Goal: Task Accomplishment & Management: Complete application form

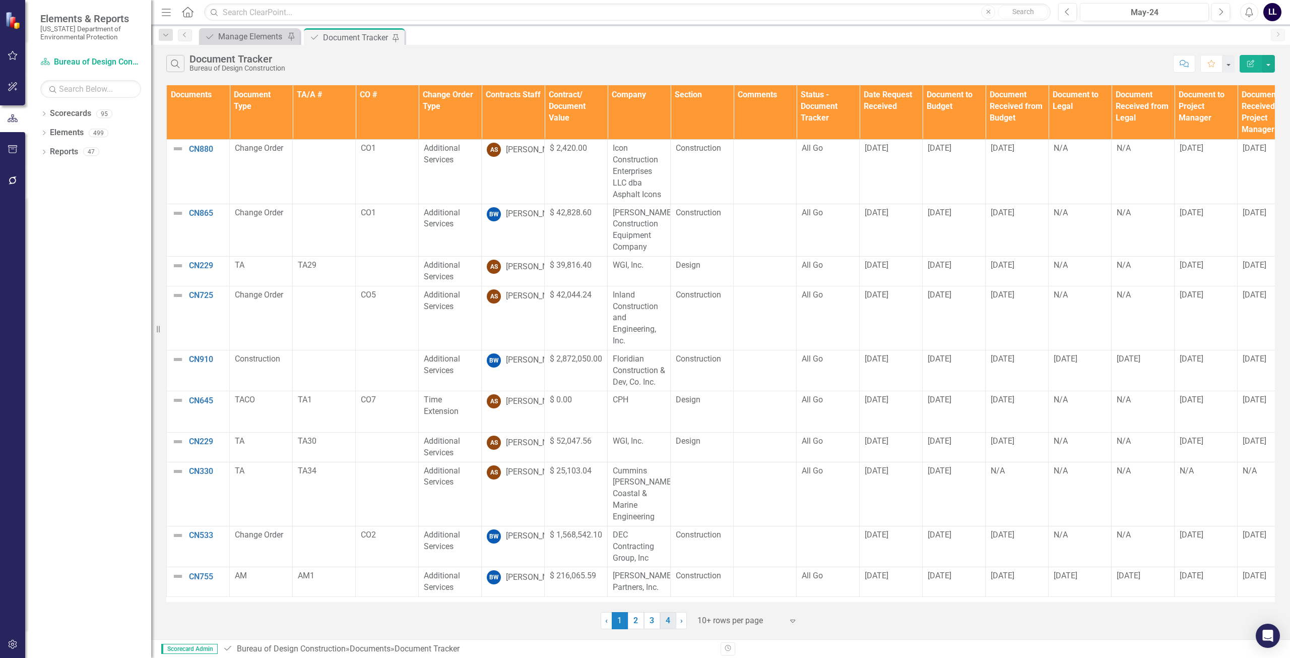
click at [643, 617] on link "4" at bounding box center [668, 620] width 16 height 17
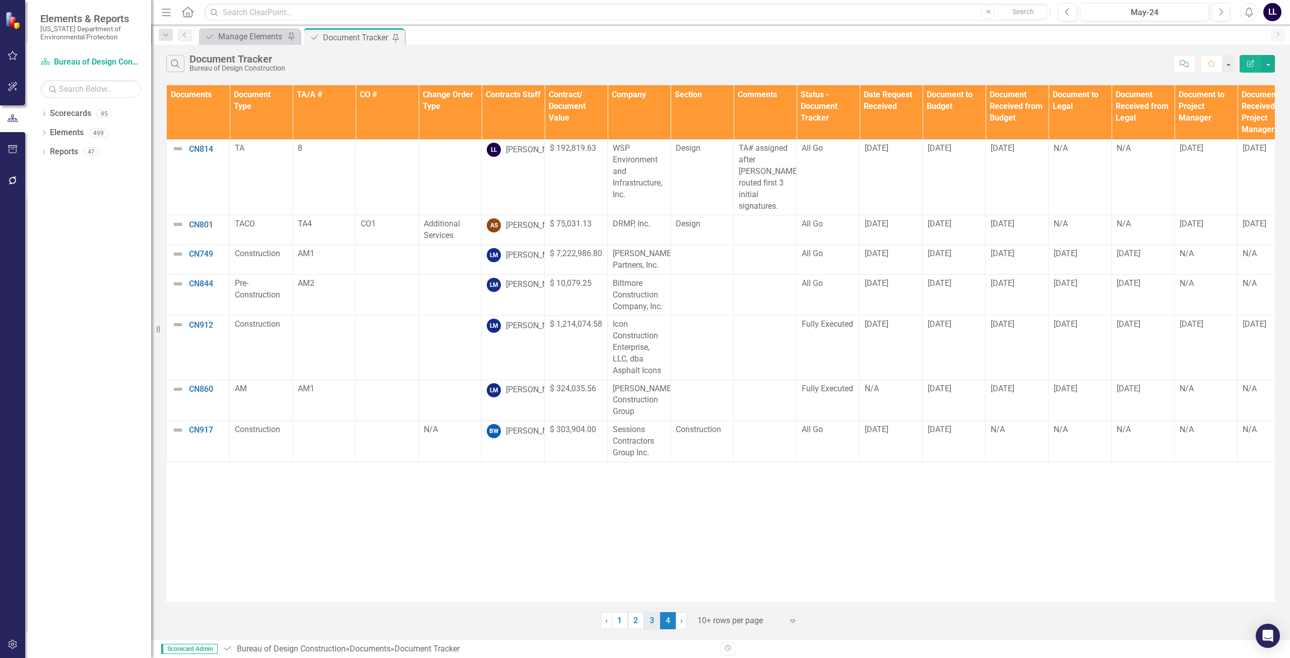
click at [643, 618] on link "3" at bounding box center [652, 620] width 16 height 17
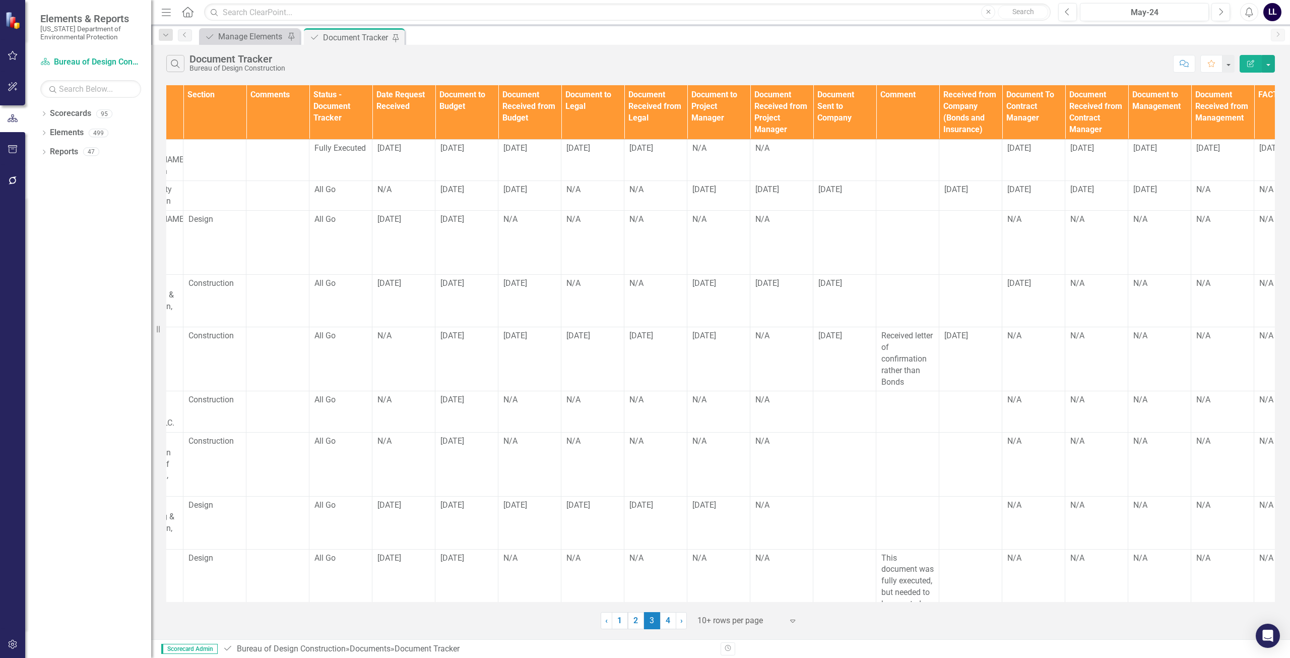
scroll to position [0, 488]
click at [643, 432] on td at bounding box center [970, 464] width 63 height 64
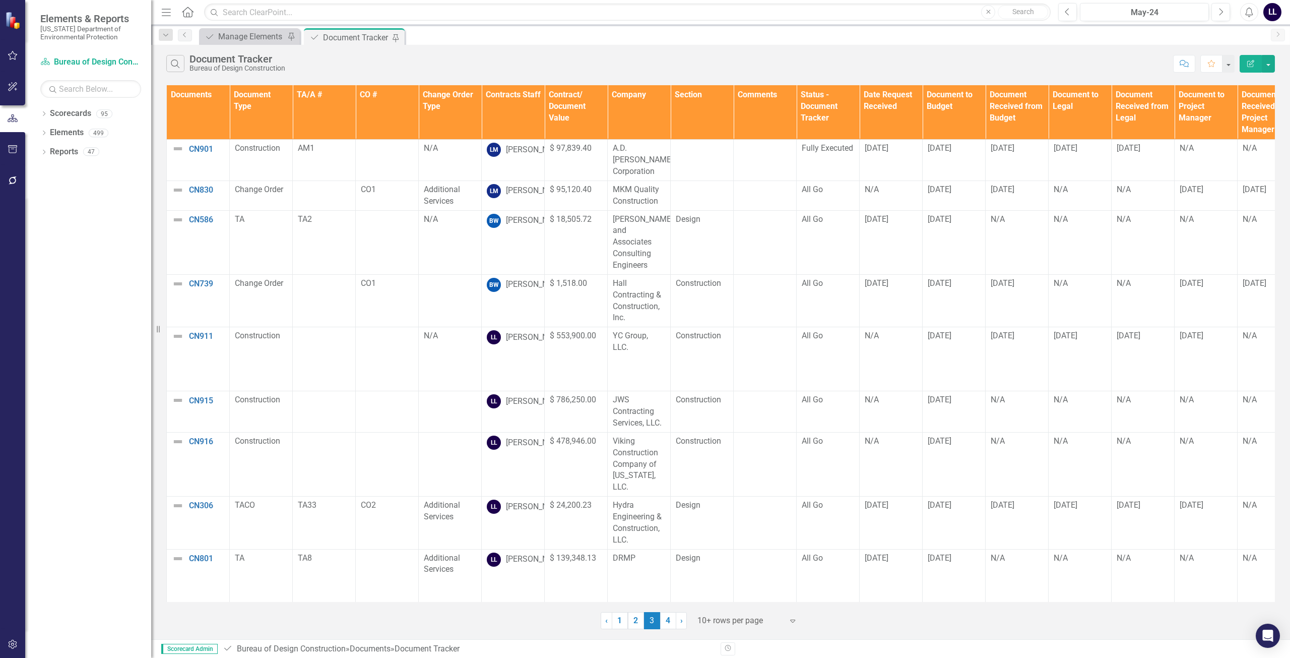
scroll to position [0, 726]
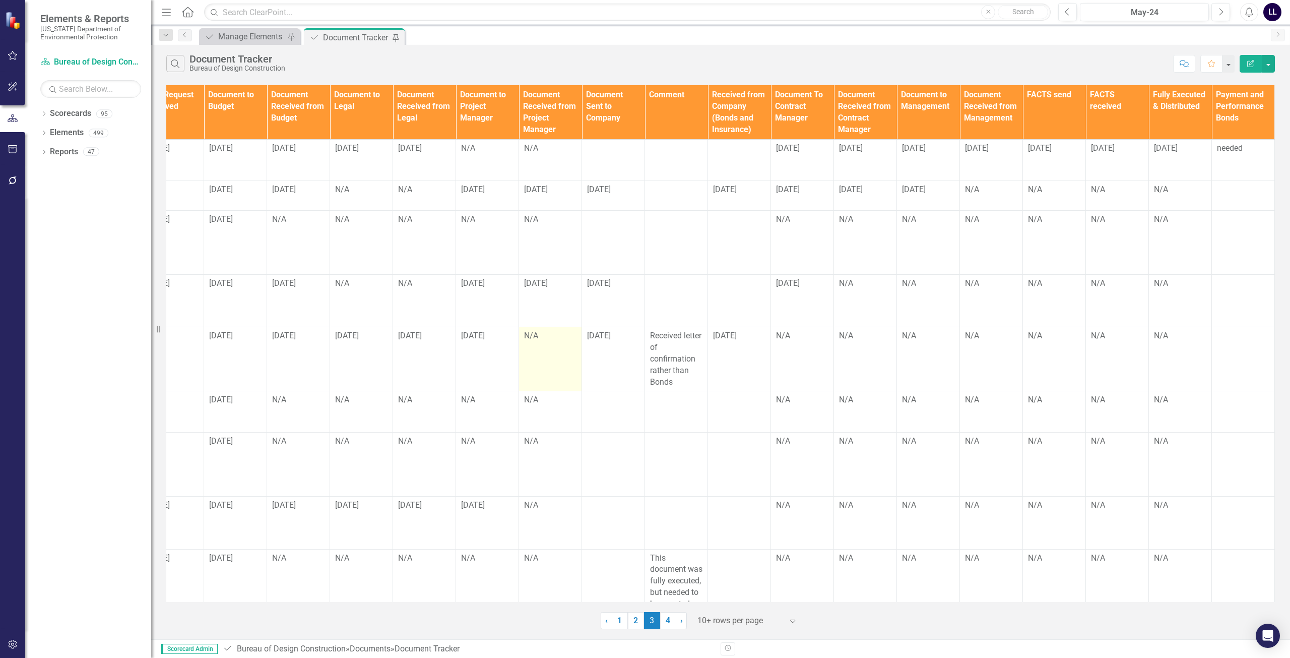
click at [542, 334] on td "N/A" at bounding box center [550, 359] width 63 height 64
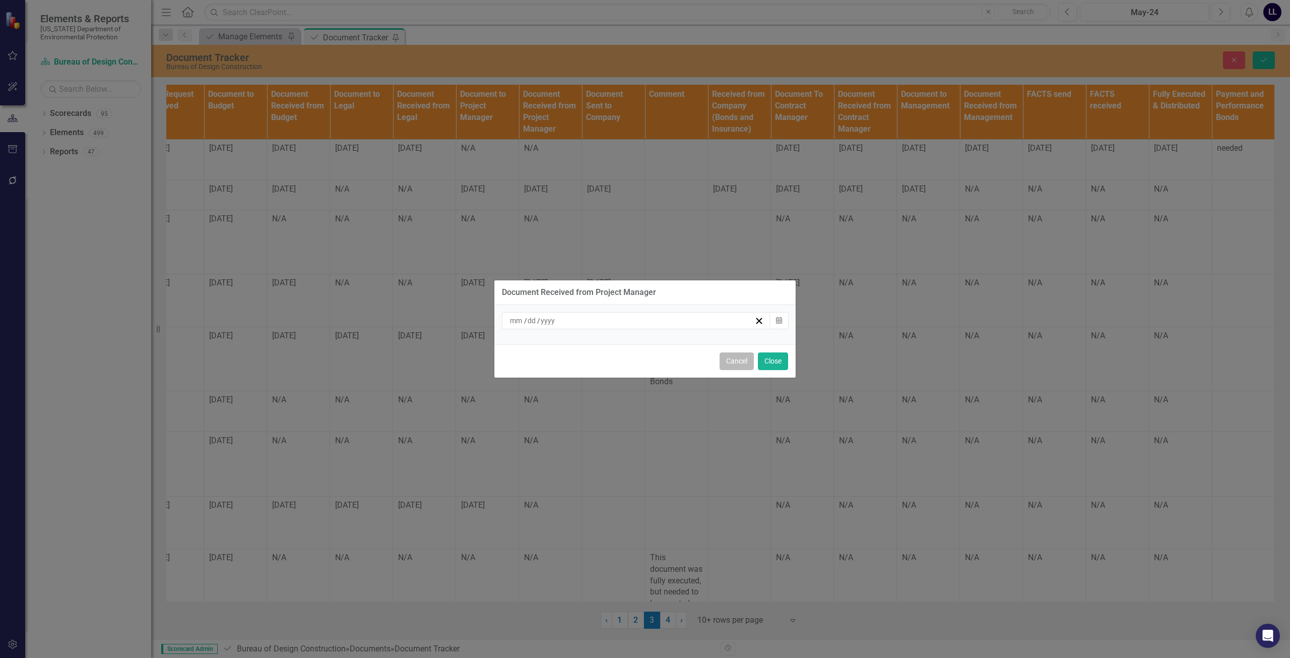
click at [643, 359] on button "Cancel" at bounding box center [736, 361] width 34 height 18
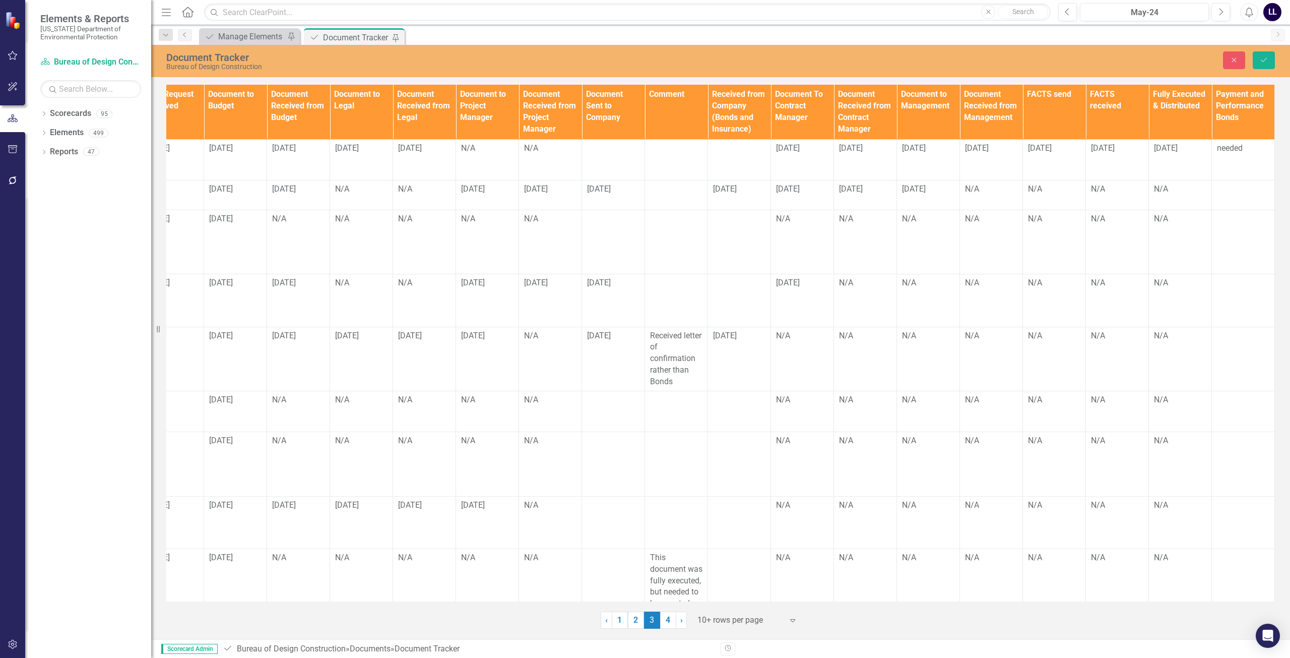
scroll to position [0, 654]
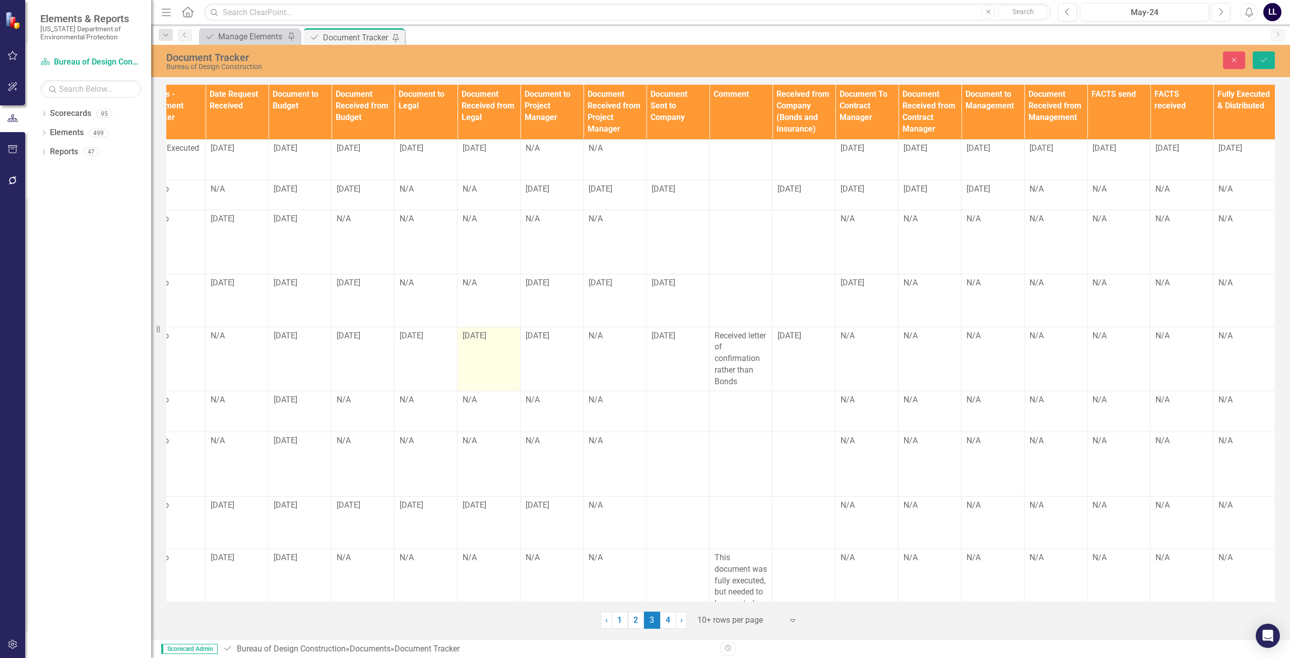
click at [479, 330] on div "[DATE]" at bounding box center [489, 336] width 52 height 12
click at [559, 333] on td "[DATE]" at bounding box center [551, 358] width 63 height 64
click at [595, 332] on td "N/A" at bounding box center [614, 358] width 63 height 64
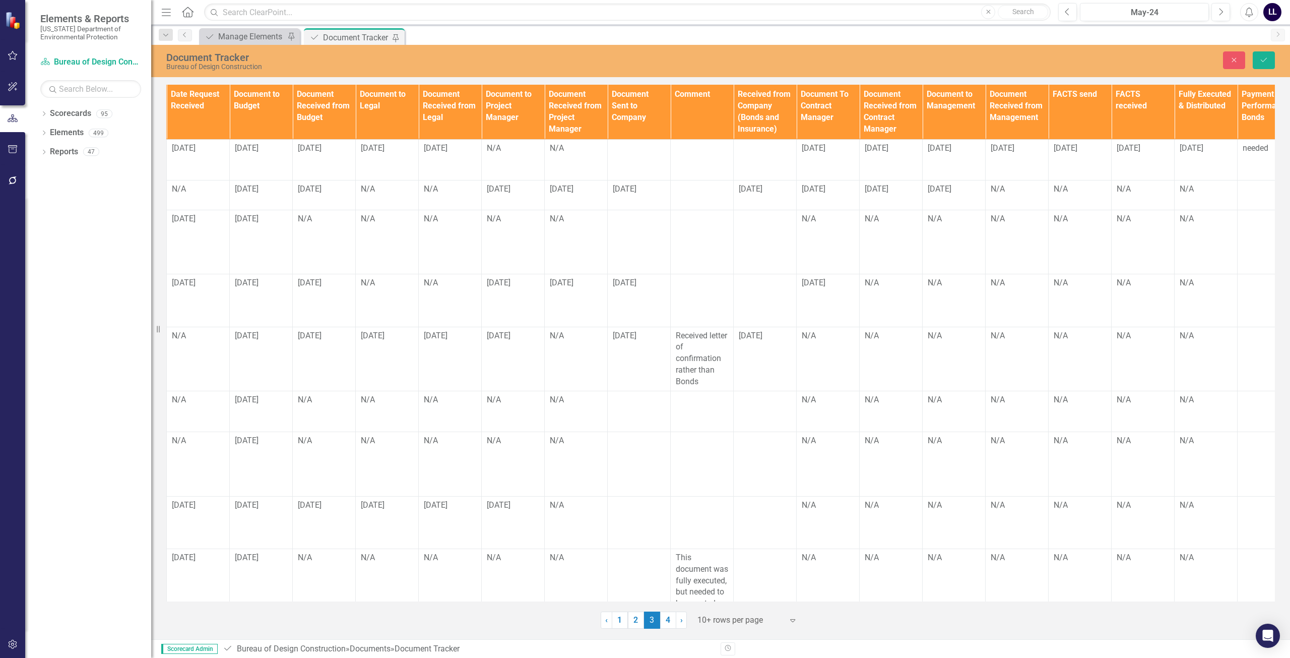
scroll to position [0, 726]
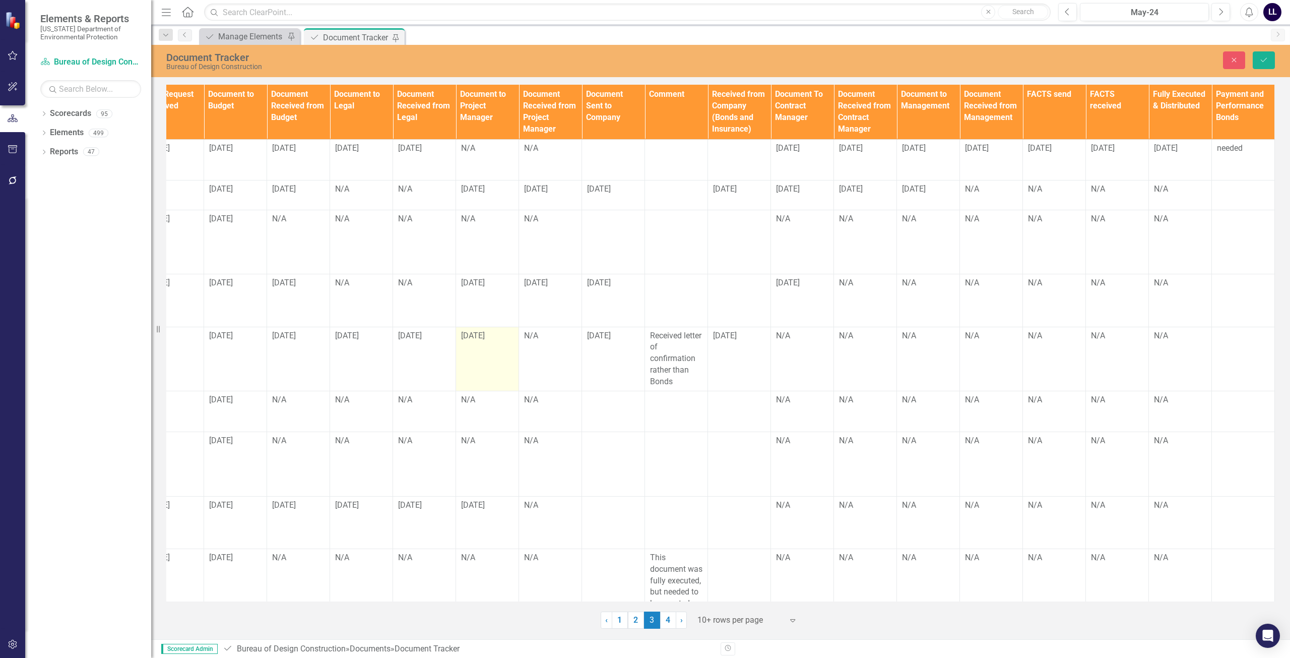
click at [480, 330] on td "[DATE]" at bounding box center [487, 358] width 63 height 64
drag, startPoint x: 564, startPoint y: 339, endPoint x: 557, endPoint y: 337, distance: 6.7
click at [564, 339] on td "N/A" at bounding box center [550, 358] width 63 height 64
click at [535, 326] on td "N/A" at bounding box center [550, 358] width 63 height 64
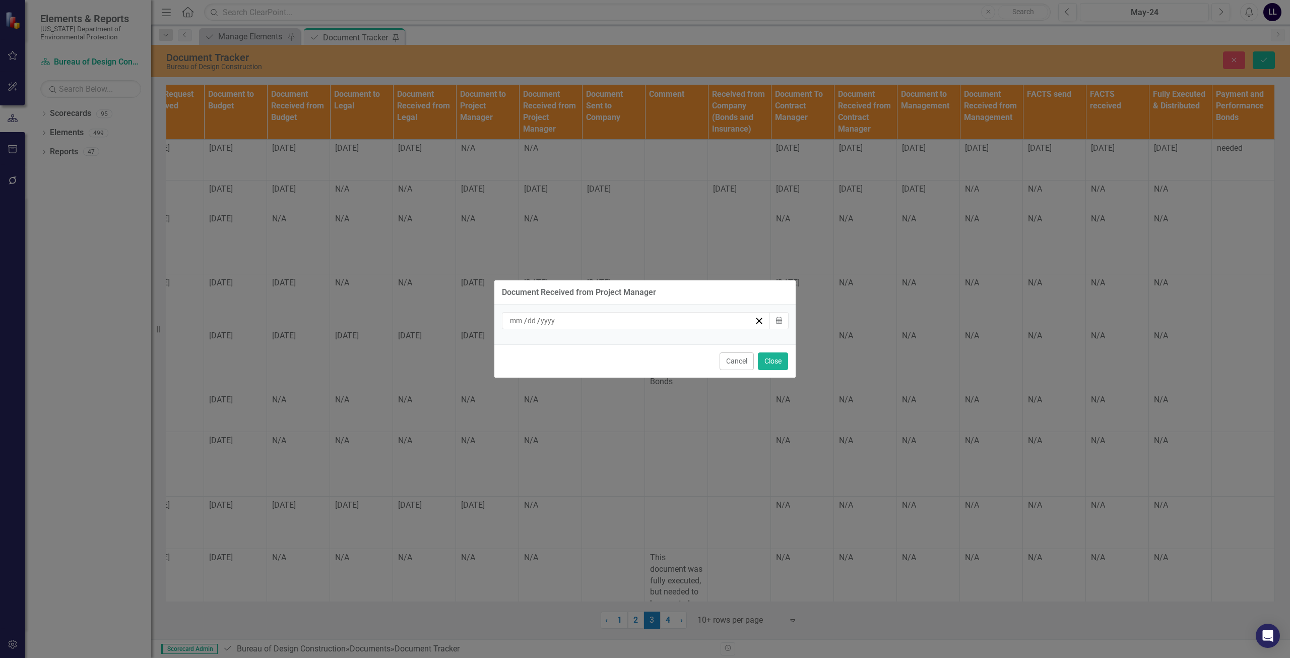
click at [643, 320] on div "/ /" at bounding box center [631, 320] width 246 height 10
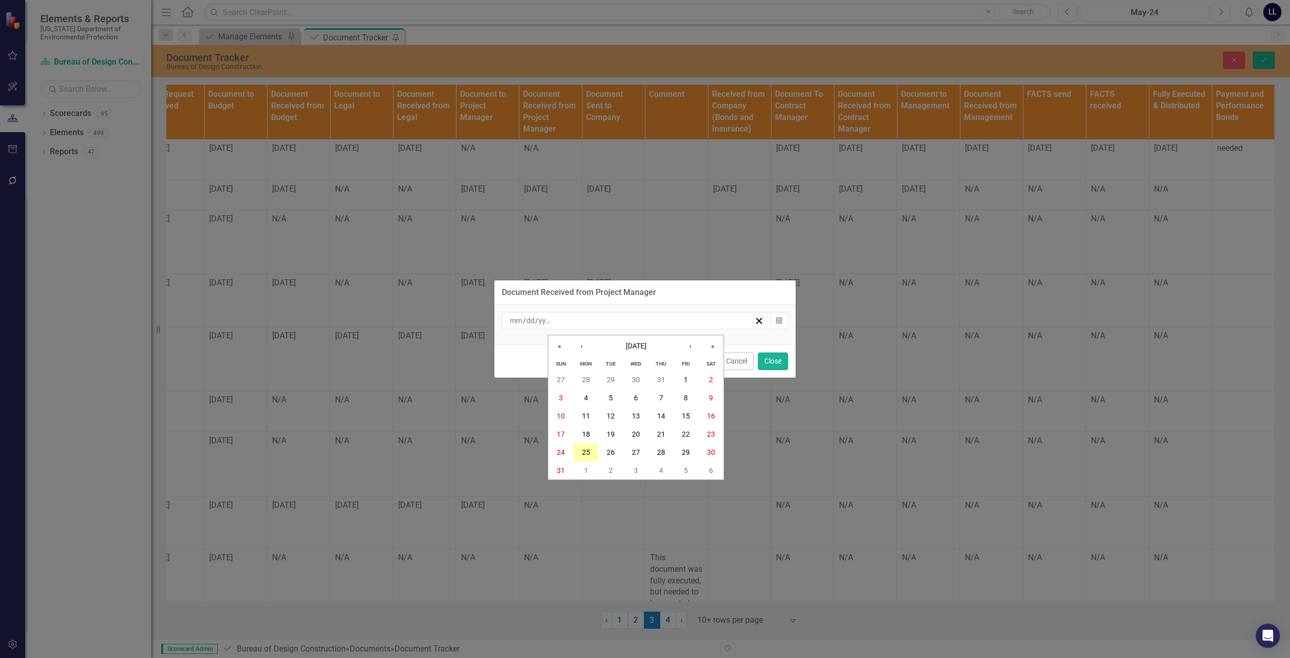
click at [586, 451] on abbr "25" at bounding box center [586, 452] width 8 height 8
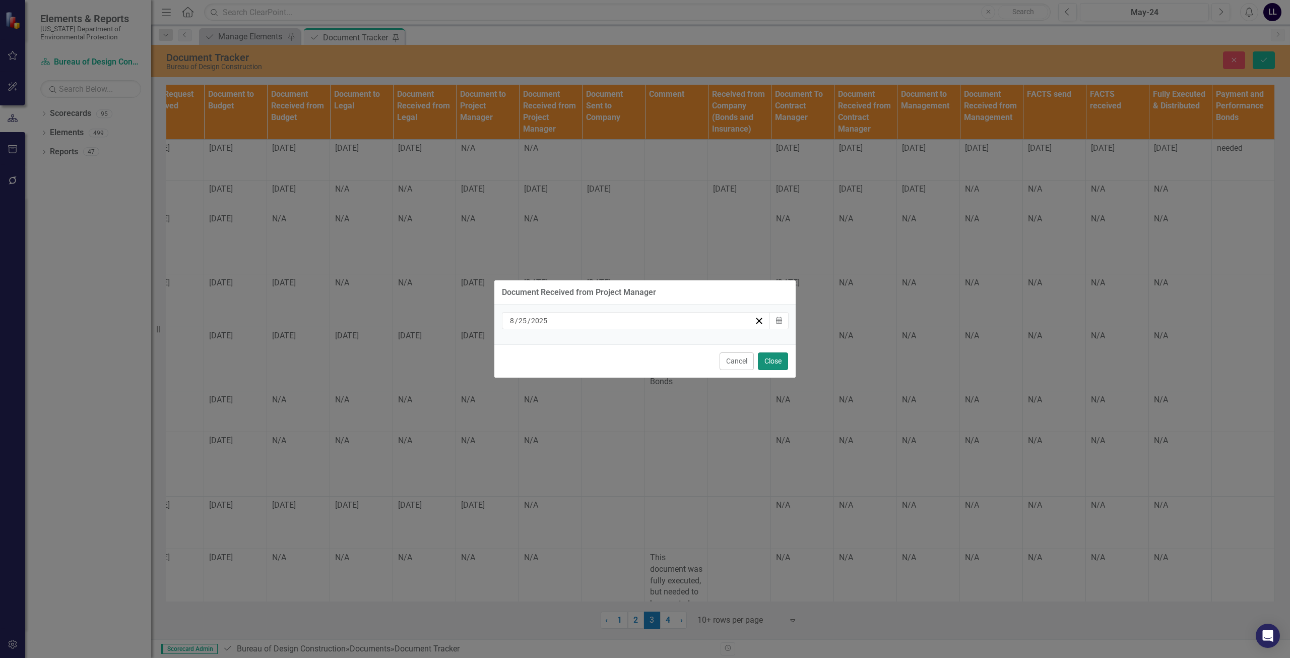
click at [643, 355] on button "Close" at bounding box center [773, 361] width 30 height 18
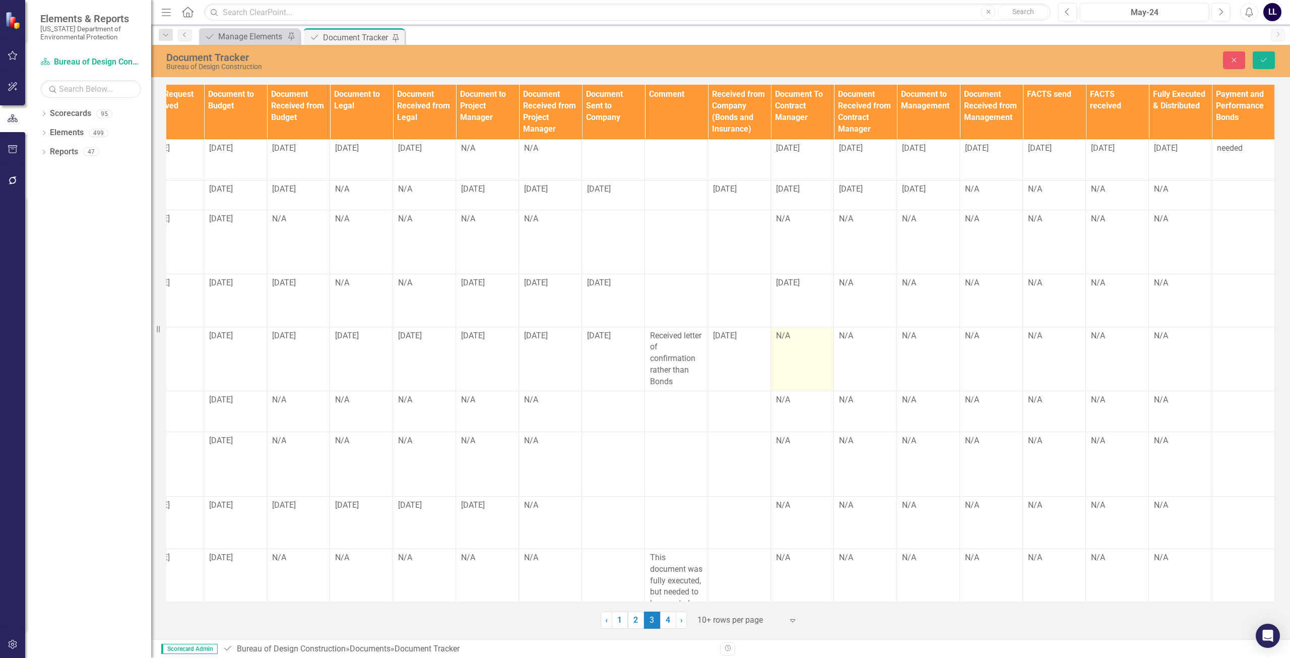
click at [643, 328] on td "N/A" at bounding box center [802, 358] width 63 height 64
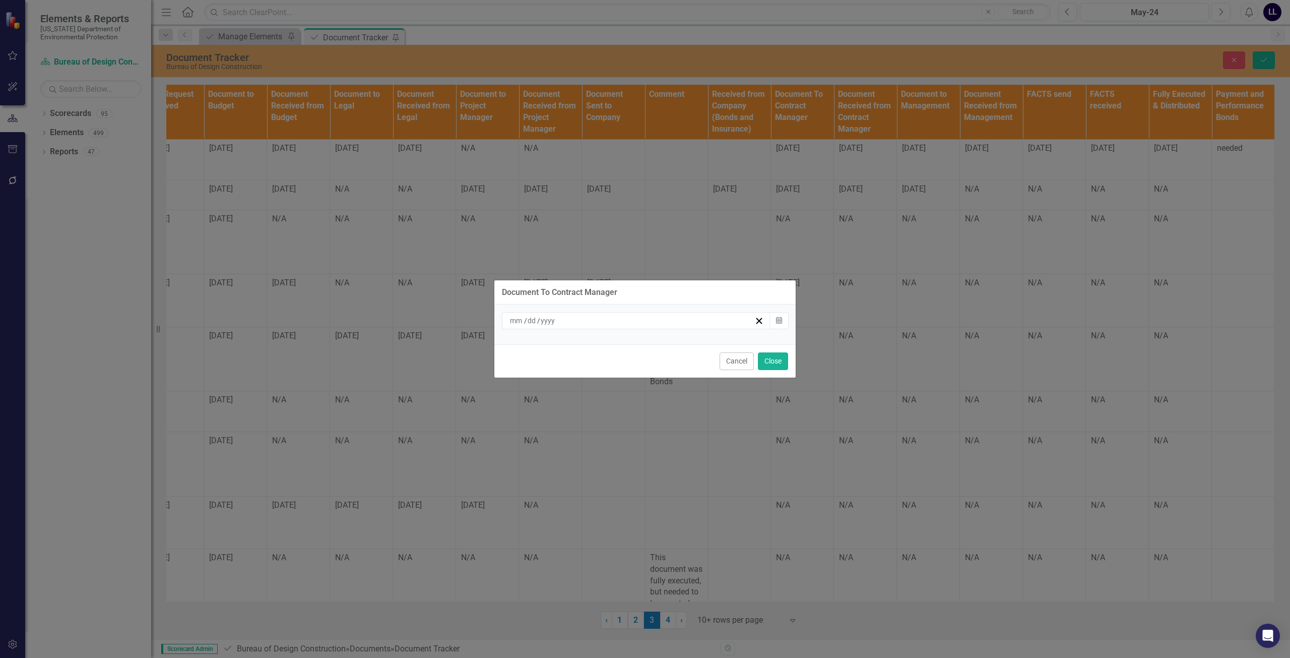
click at [643, 319] on div "/ /" at bounding box center [631, 320] width 246 height 10
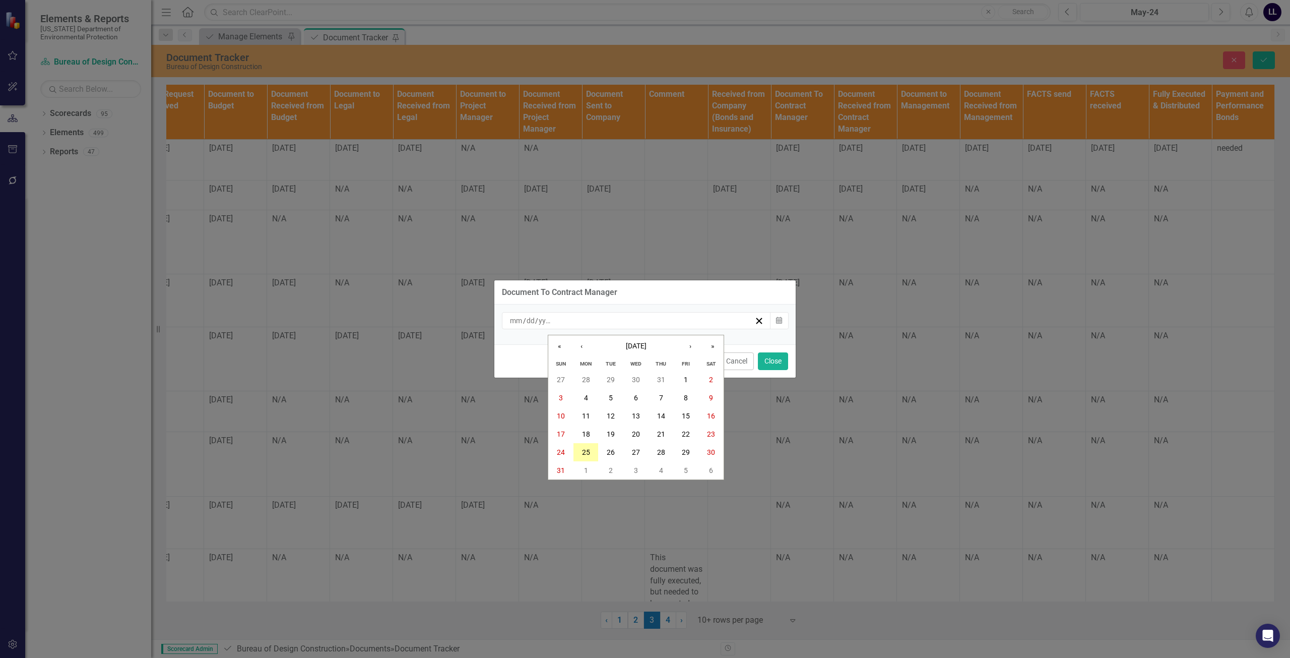
click at [589, 454] on abbr "25" at bounding box center [586, 452] width 8 height 8
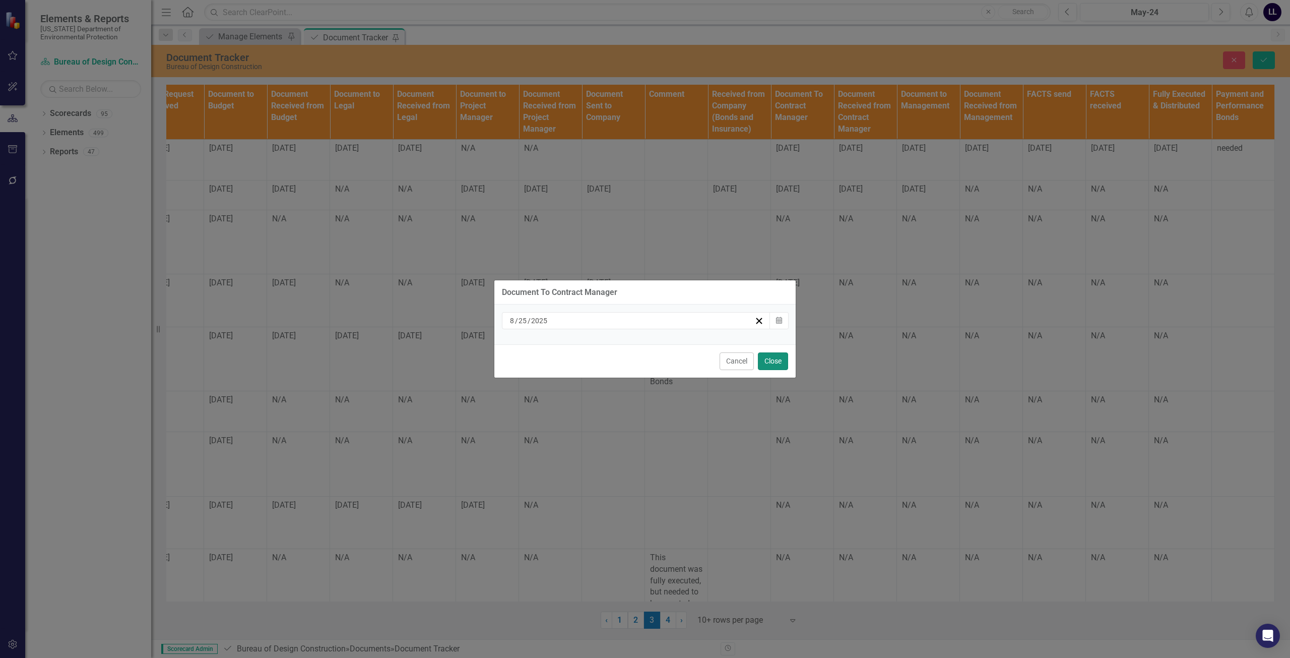
click at [643, 361] on button "Close" at bounding box center [773, 361] width 30 height 18
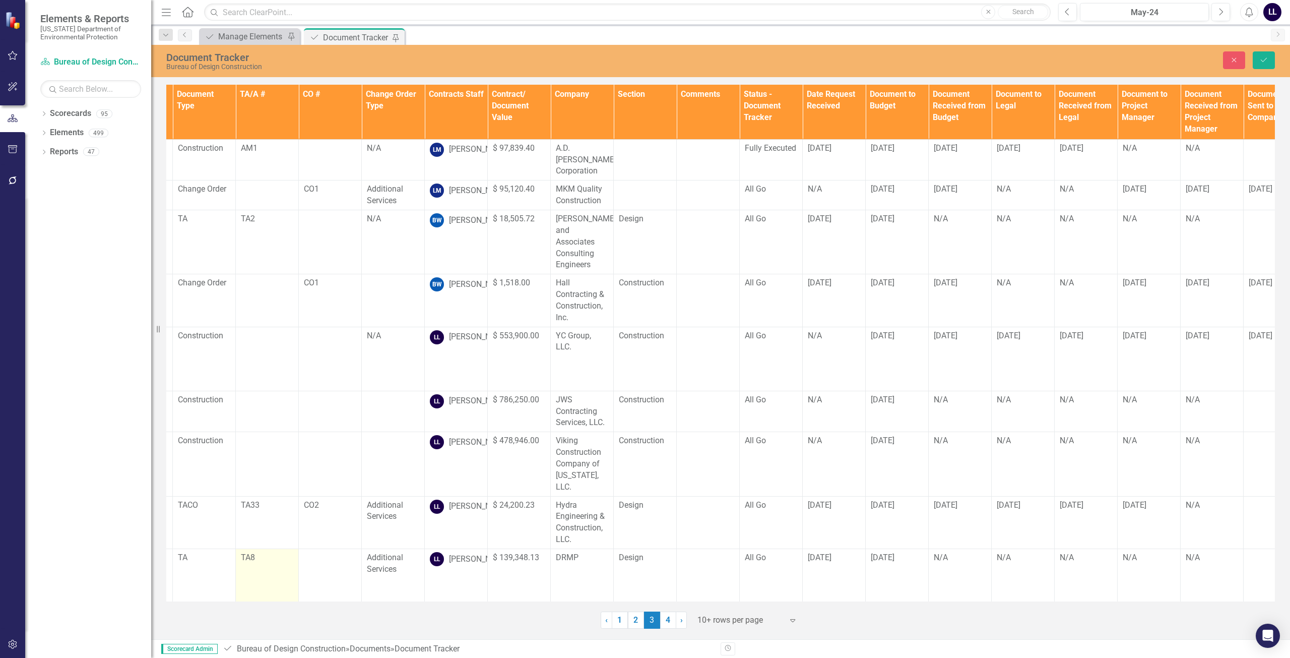
scroll to position [0, 53]
click at [643, 61] on icon "Save" at bounding box center [1263, 59] width 9 height 7
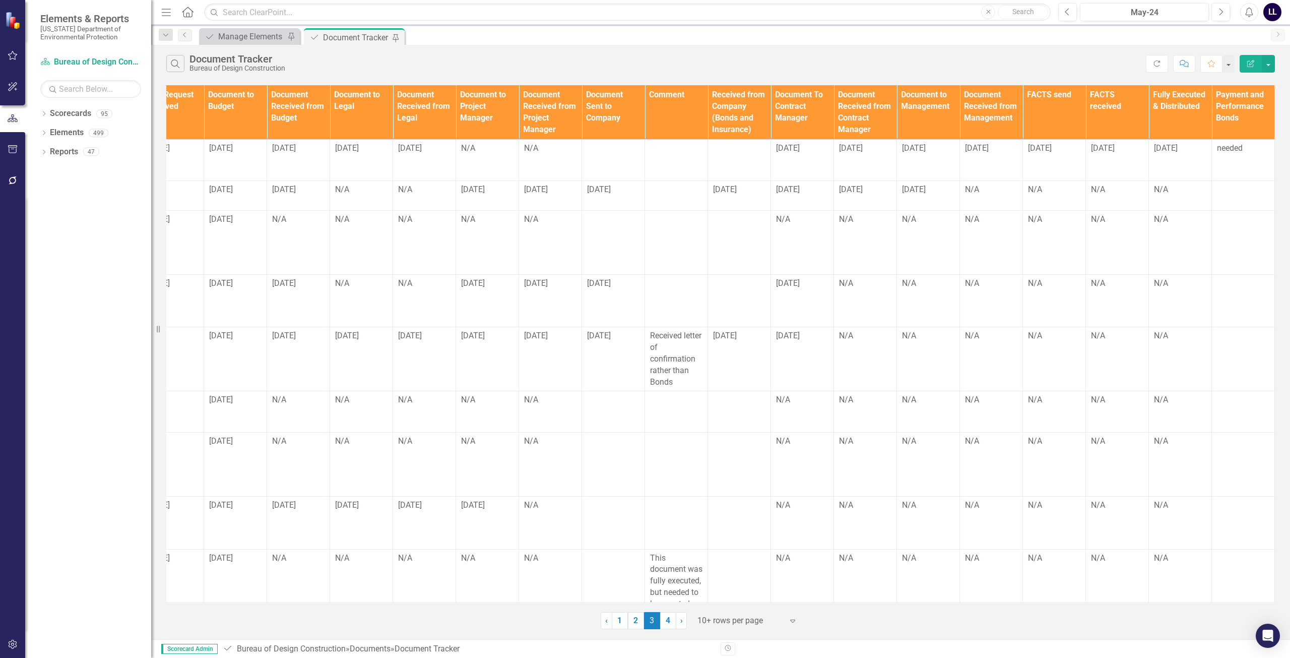
scroll to position [0, 726]
click at [288, 436] on td "N/A" at bounding box center [298, 464] width 63 height 64
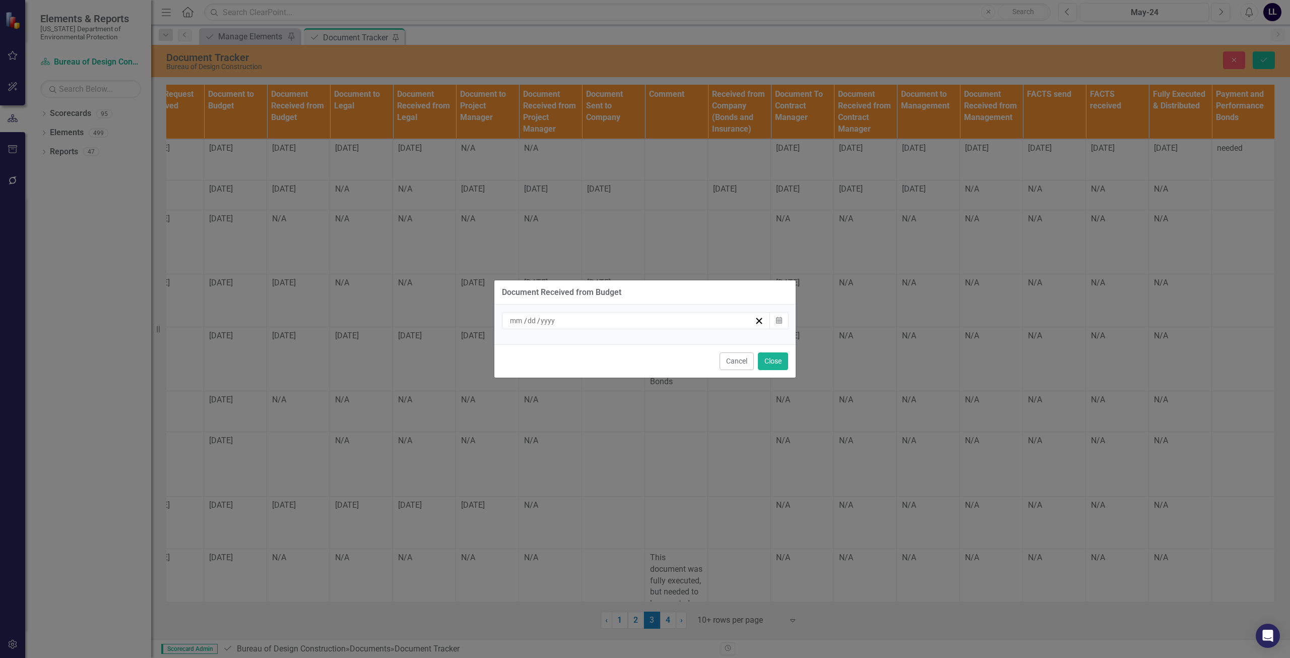
click at [594, 324] on div "/ /" at bounding box center [631, 320] width 246 height 10
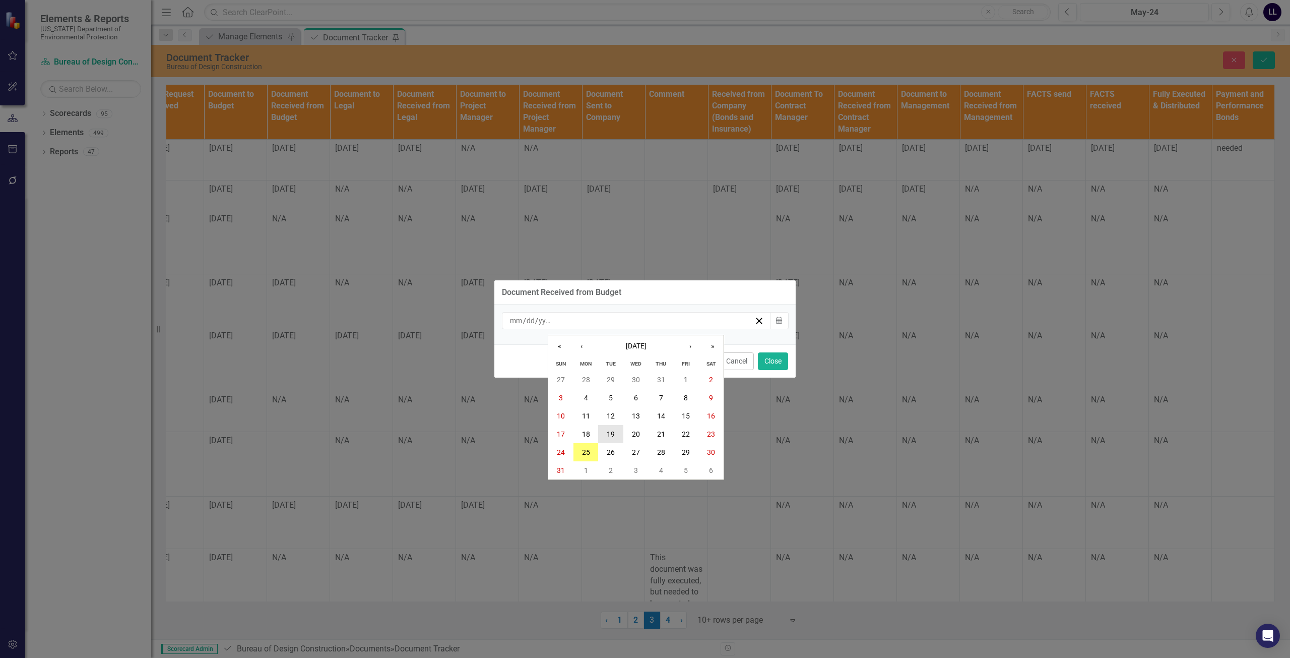
drag, startPoint x: 614, startPoint y: 434, endPoint x: 630, endPoint y: 428, distance: 17.4
click at [614, 435] on abbr "19" at bounding box center [611, 434] width 8 height 8
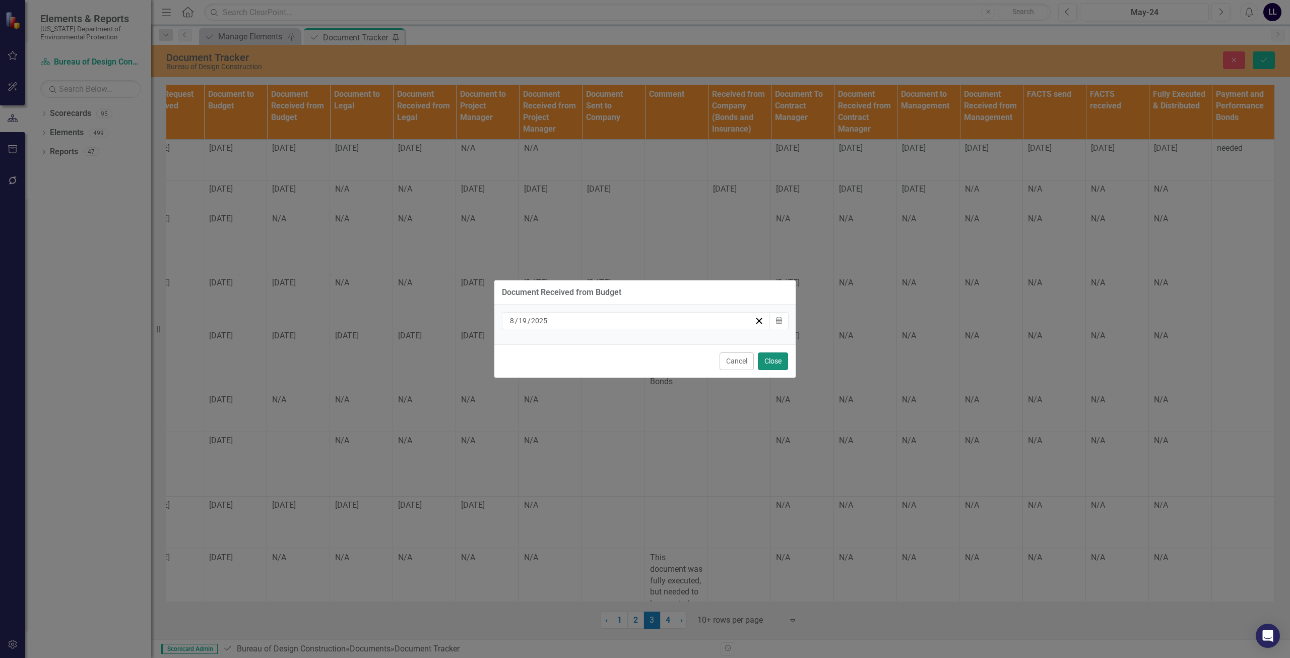
click at [643, 360] on button "Close" at bounding box center [773, 361] width 30 height 18
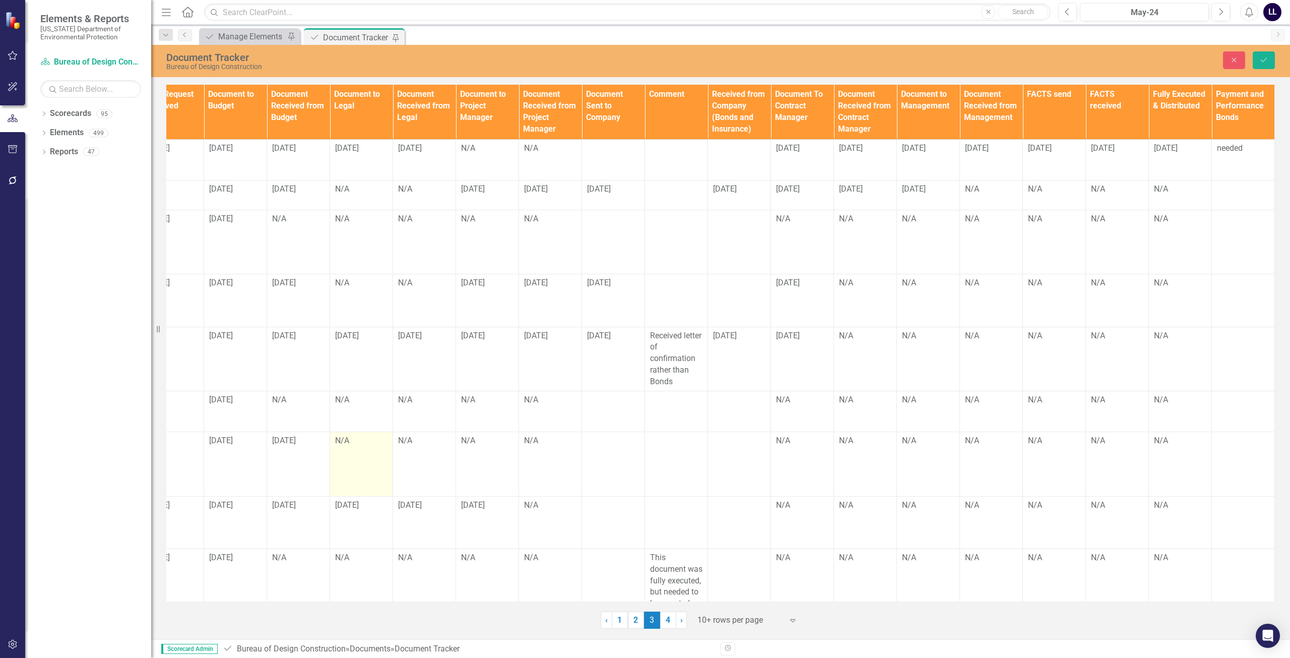
click at [357, 433] on td "N/A" at bounding box center [361, 464] width 63 height 64
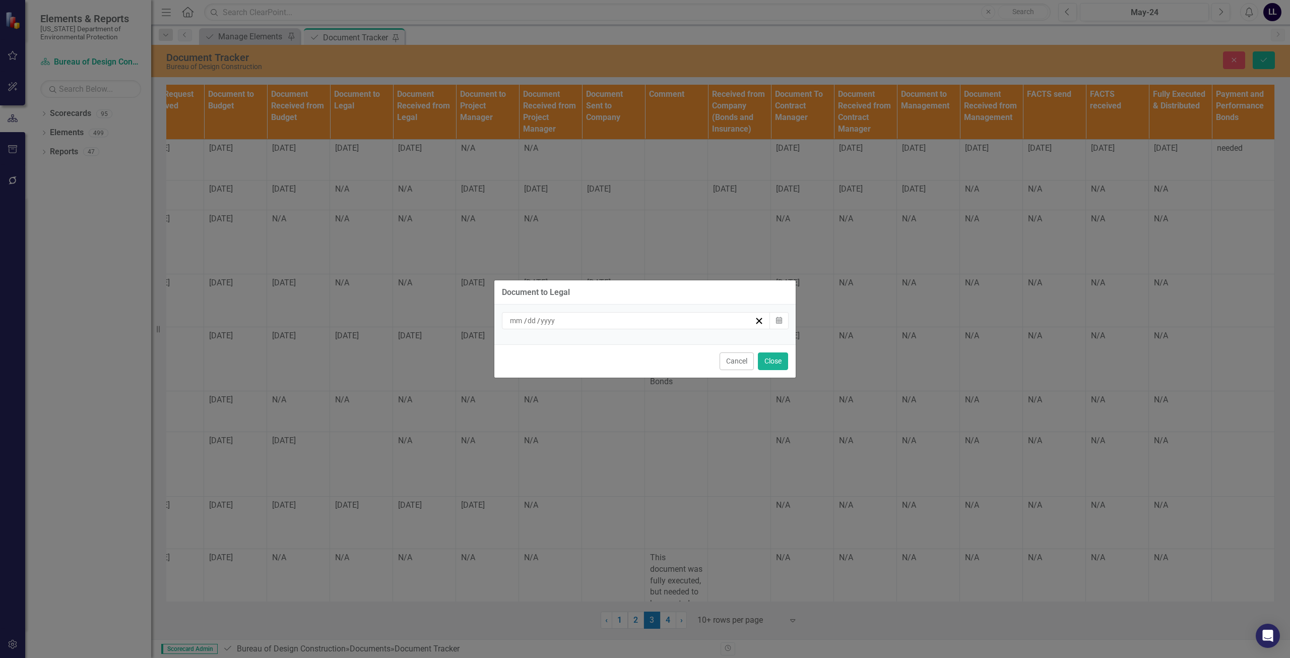
click at [567, 318] on div "/ /" at bounding box center [631, 320] width 246 height 10
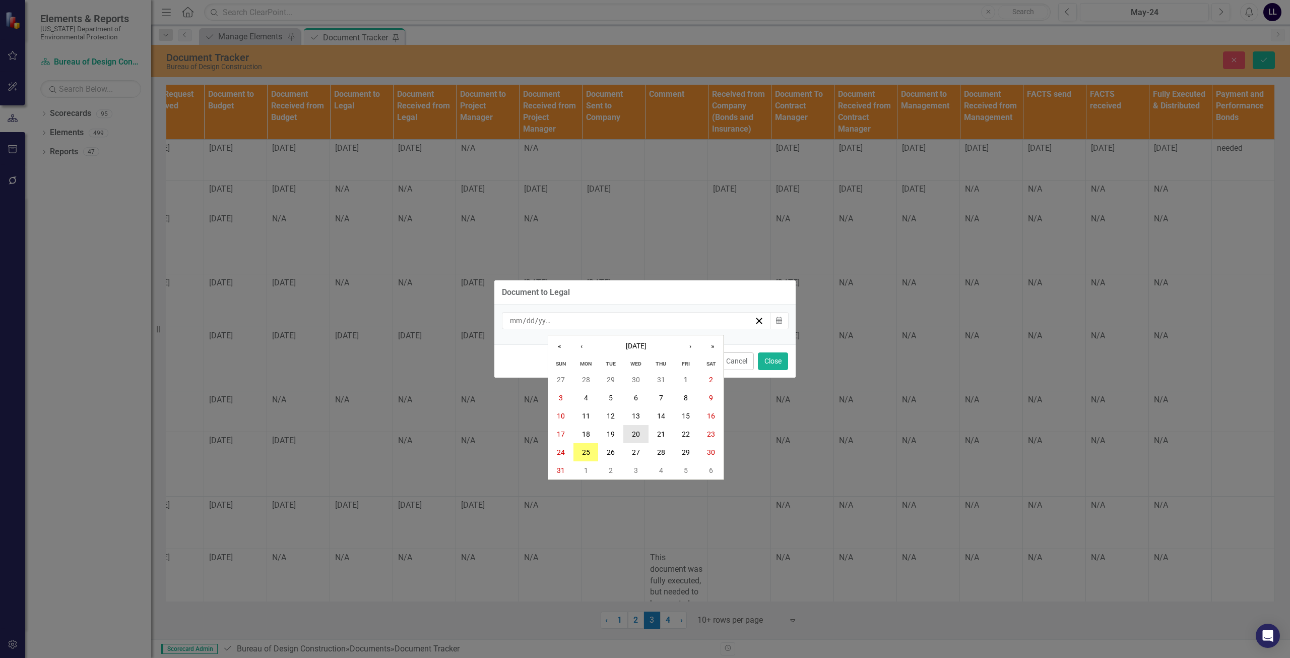
click at [643, 432] on button "20" at bounding box center [635, 434] width 25 height 18
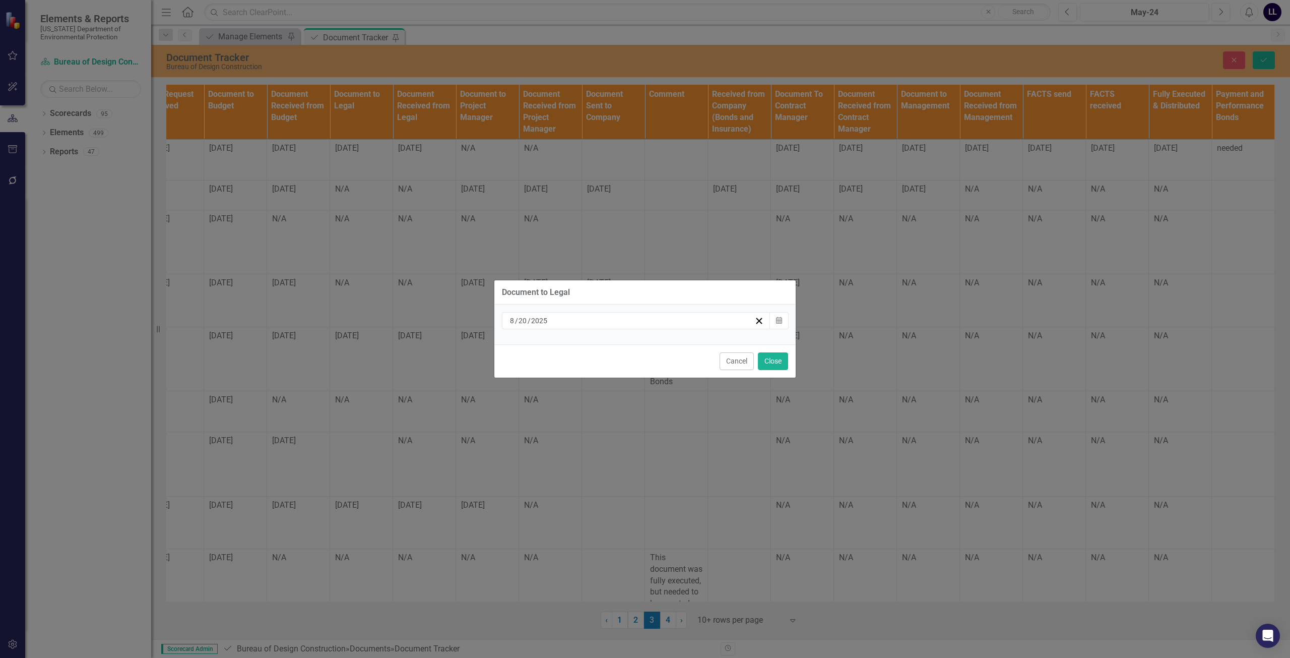
click at [643, 352] on div "Cancel Close" at bounding box center [644, 360] width 301 height 33
click at [643, 358] on button "Close" at bounding box center [773, 361] width 30 height 18
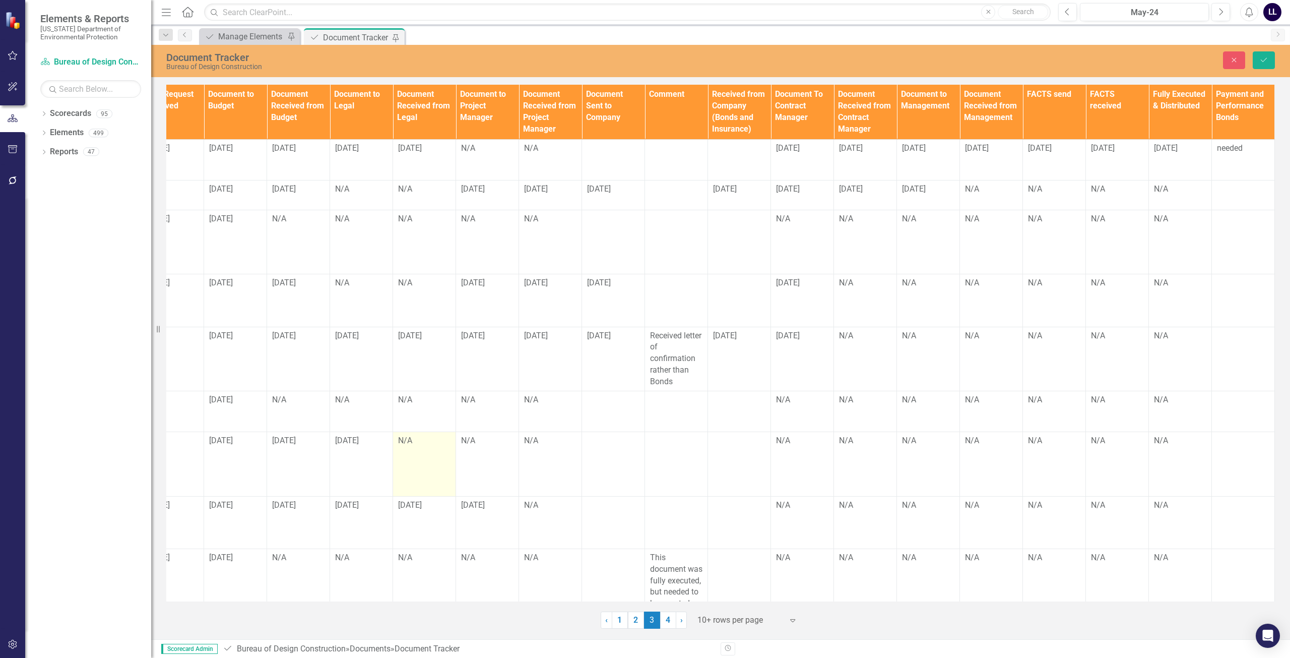
click at [413, 442] on td "N/A" at bounding box center [424, 464] width 63 height 64
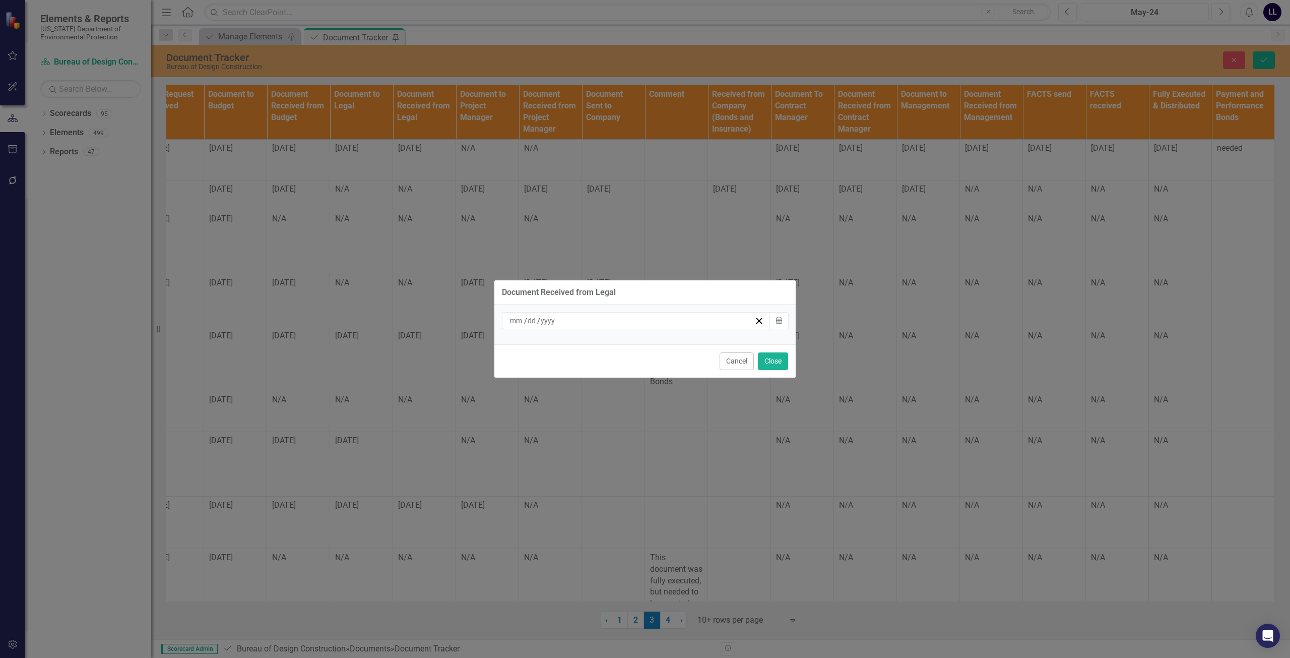
click at [550, 322] on input at bounding box center [548, 320] width 16 height 10
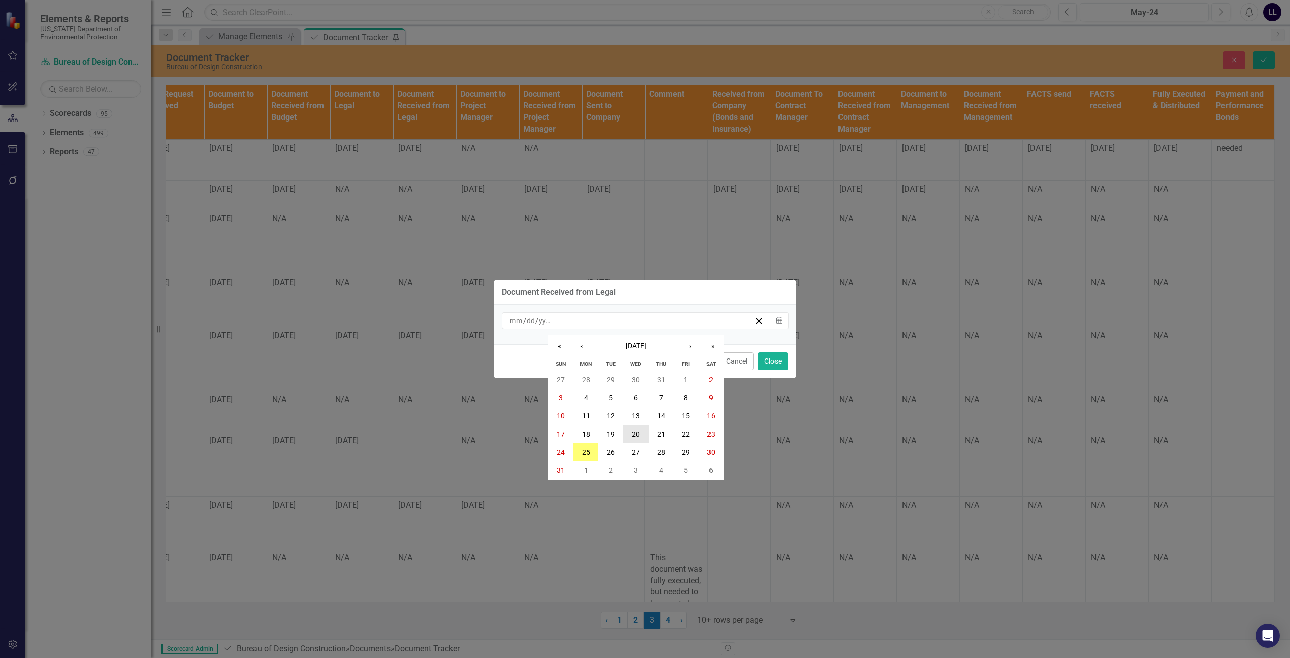
click at [632, 432] on abbr "20" at bounding box center [636, 434] width 8 height 8
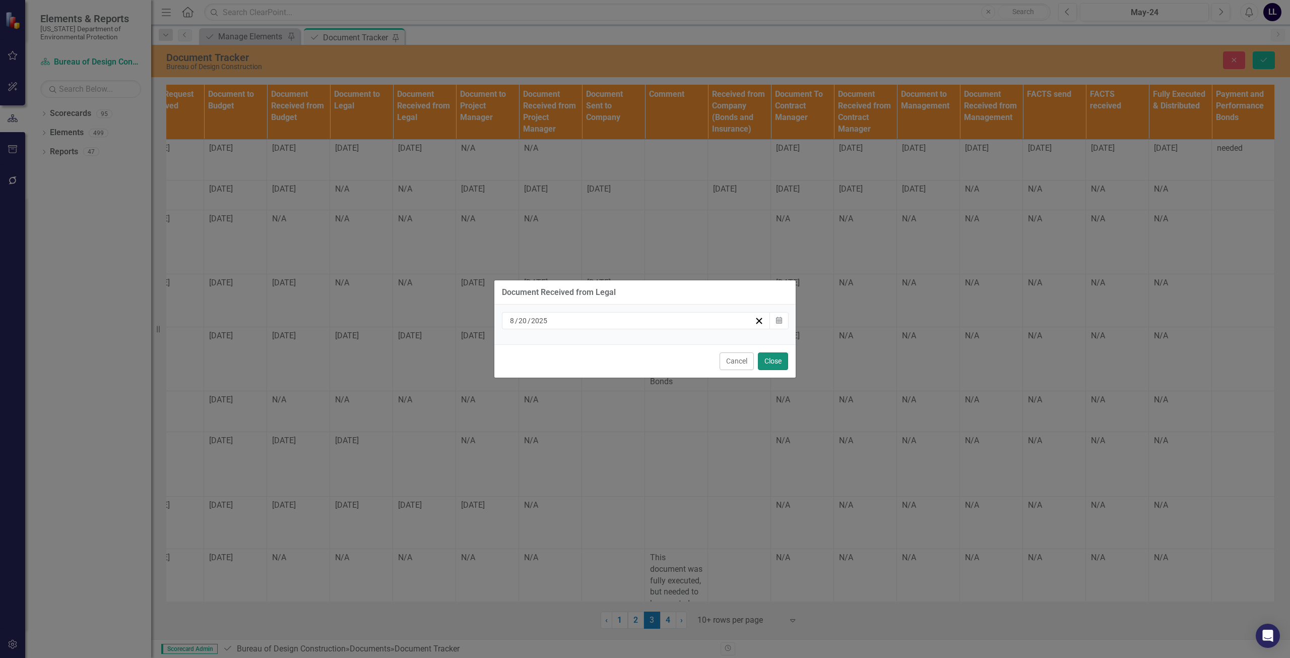
click at [643, 358] on button "Close" at bounding box center [773, 361] width 30 height 18
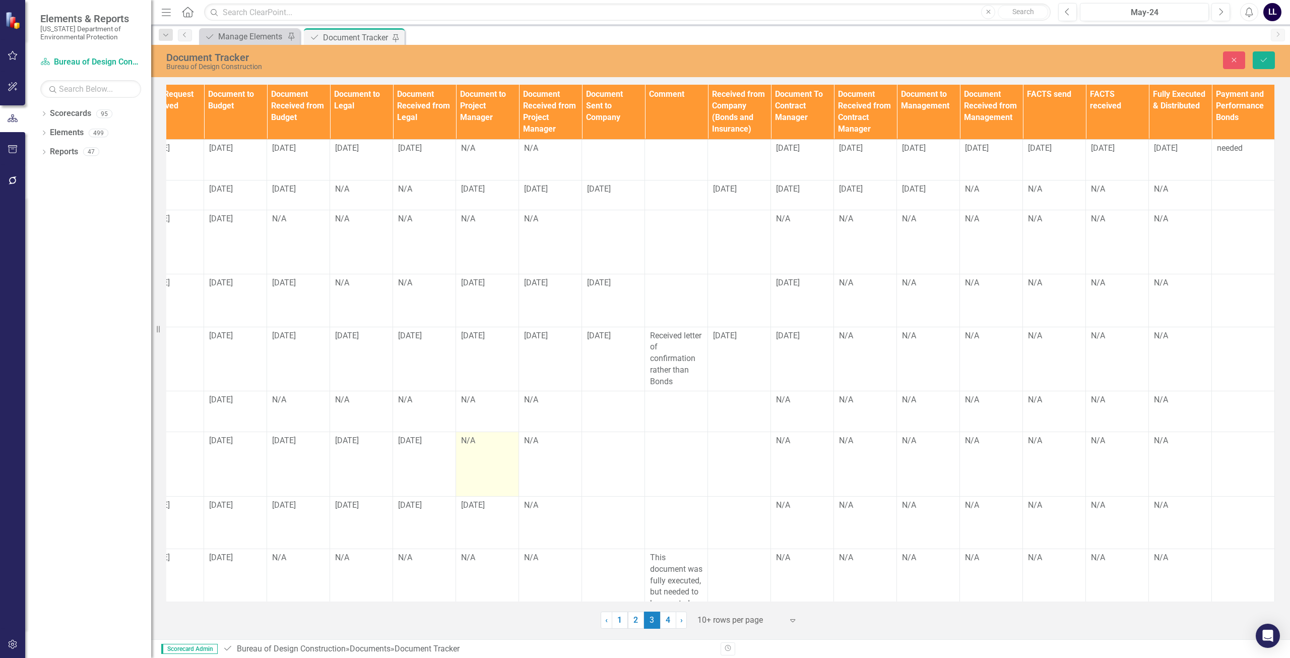
click at [476, 432] on td "N/A" at bounding box center [487, 464] width 63 height 64
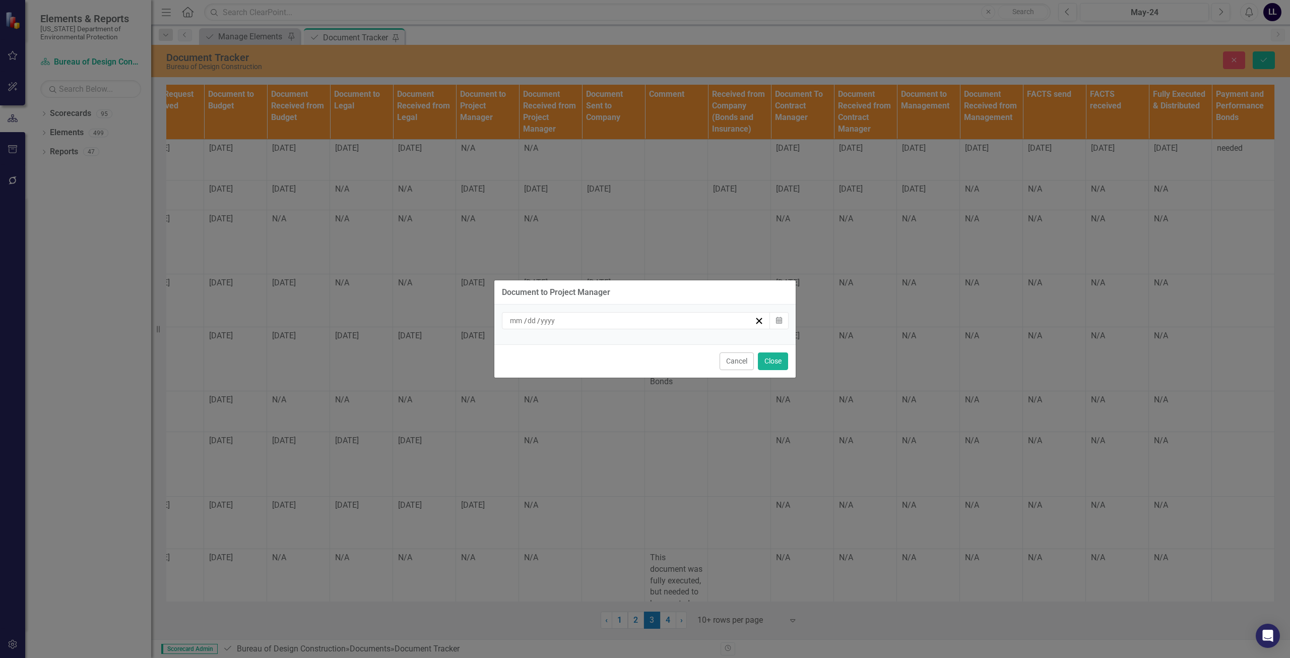
click at [634, 325] on div "/ /" at bounding box center [631, 320] width 246 height 10
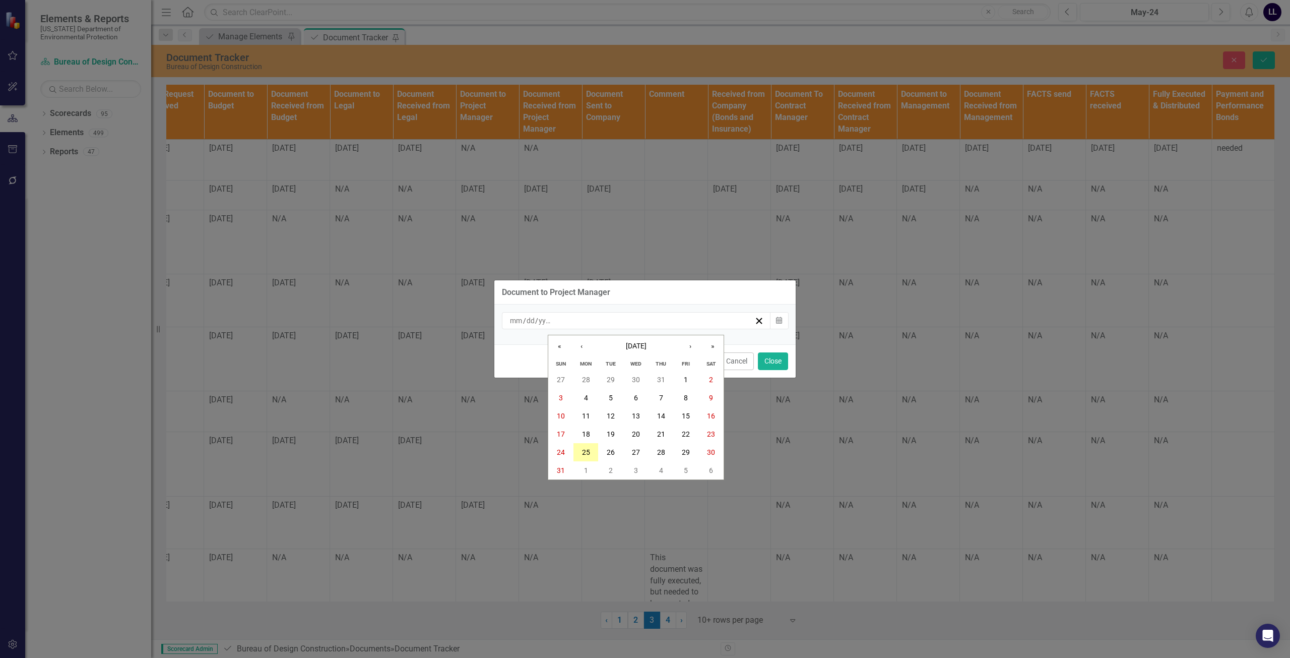
click at [591, 451] on button "25" at bounding box center [585, 452] width 25 height 18
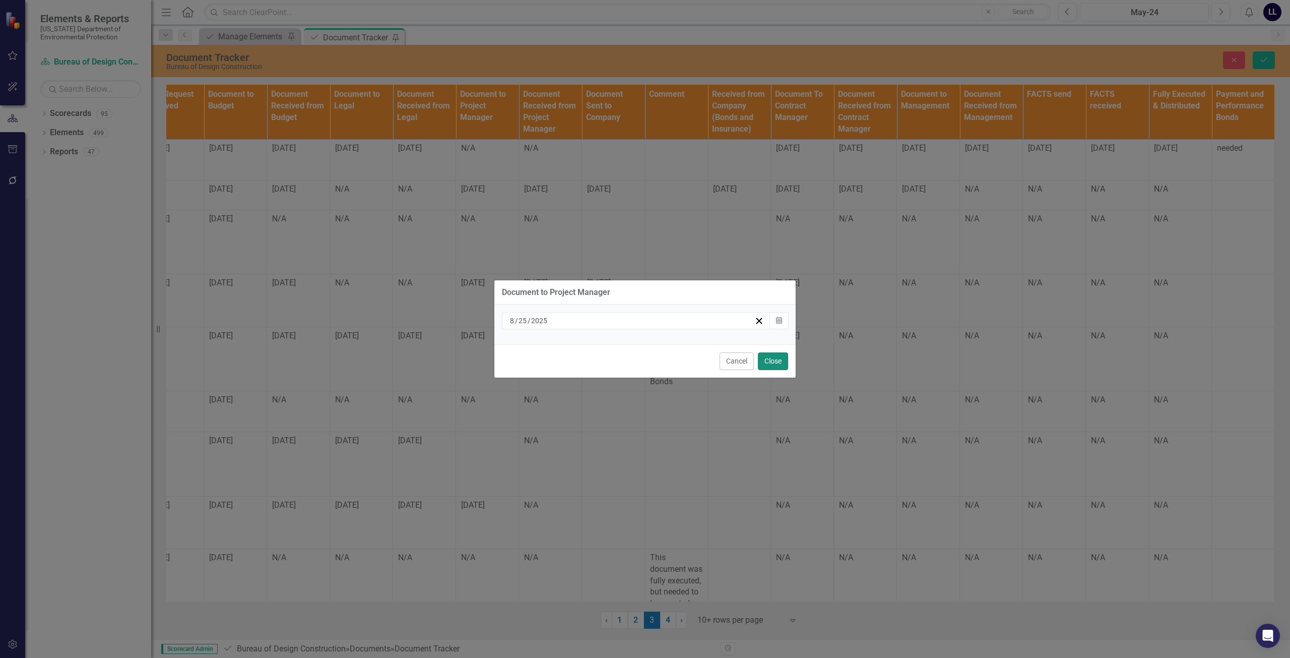
click at [643, 364] on button "Close" at bounding box center [773, 361] width 30 height 18
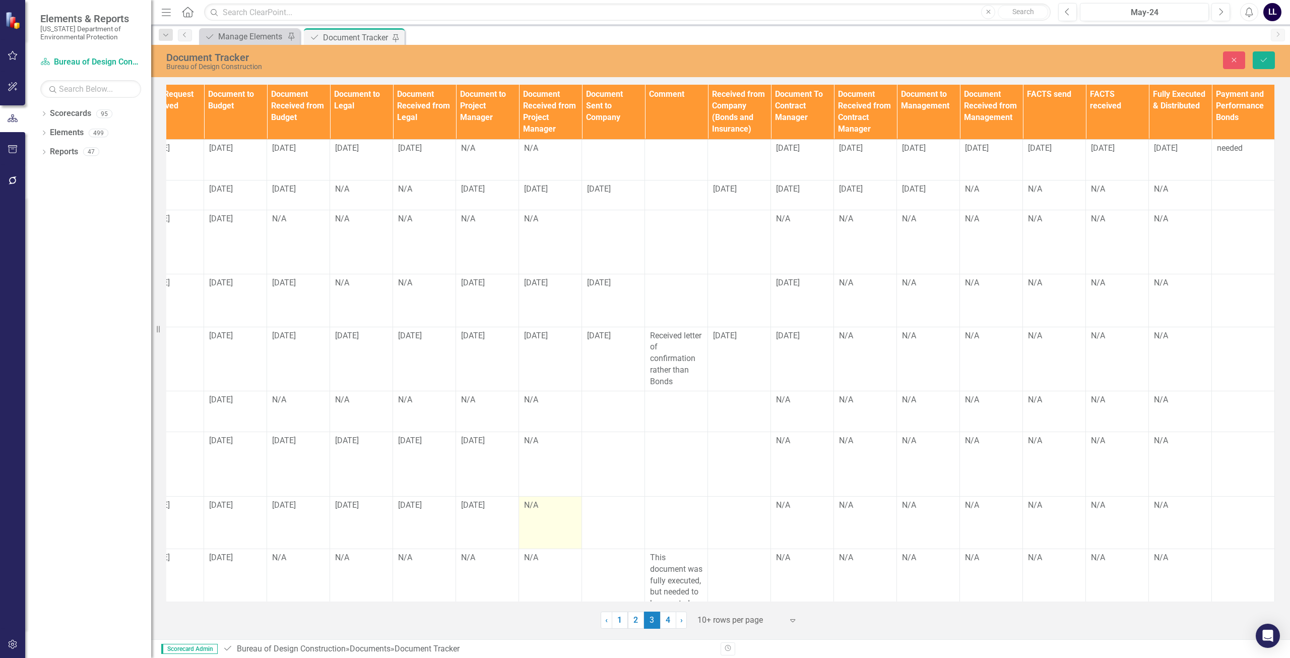
click at [531, 496] on td "N/A" at bounding box center [550, 522] width 63 height 52
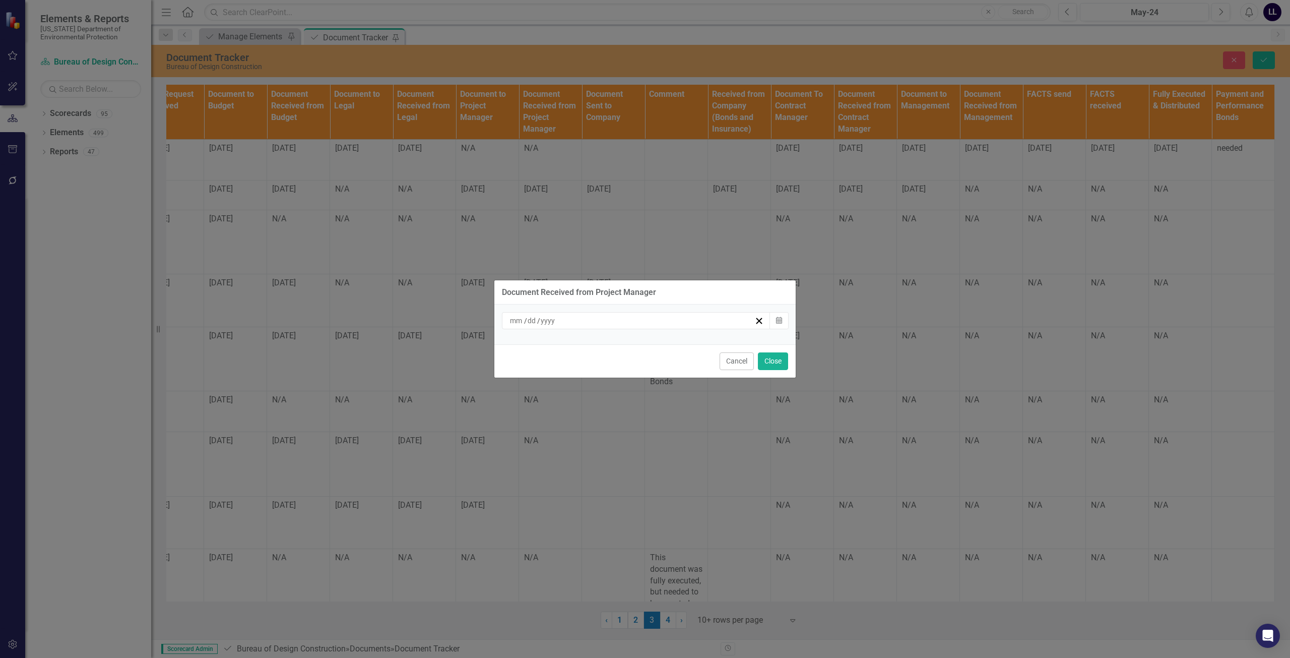
click at [576, 323] on div "/ /" at bounding box center [631, 320] width 246 height 10
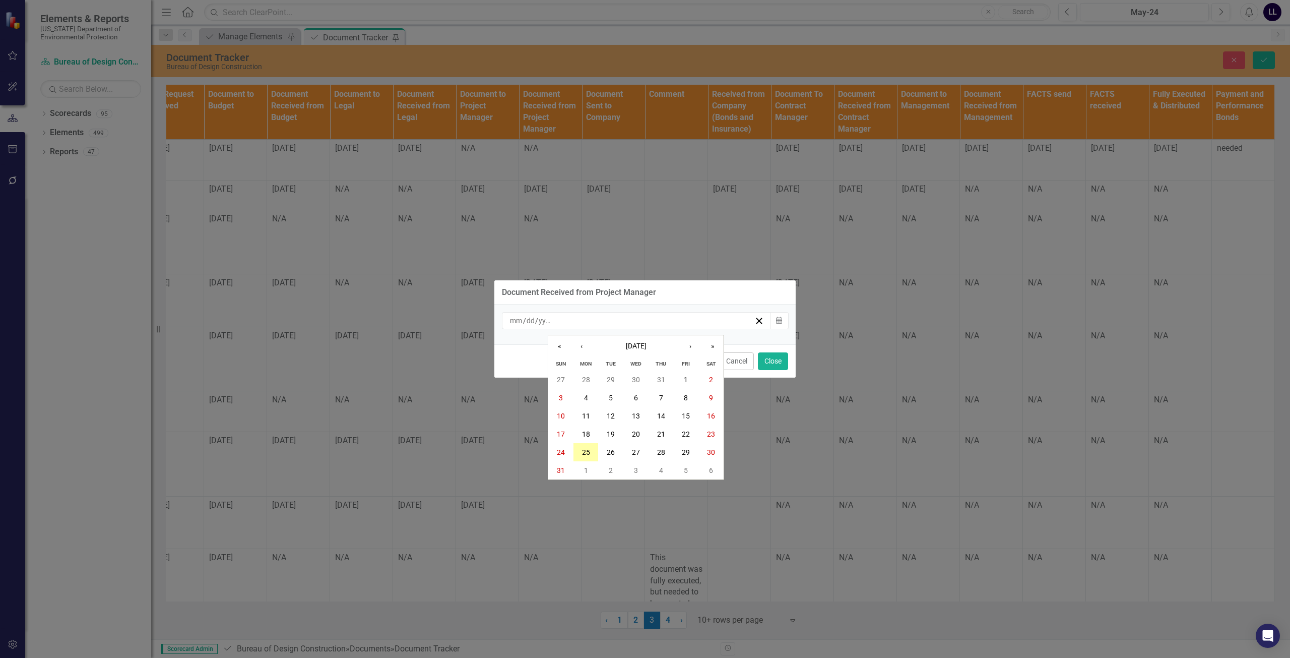
click at [585, 447] on button "25" at bounding box center [585, 452] width 25 height 18
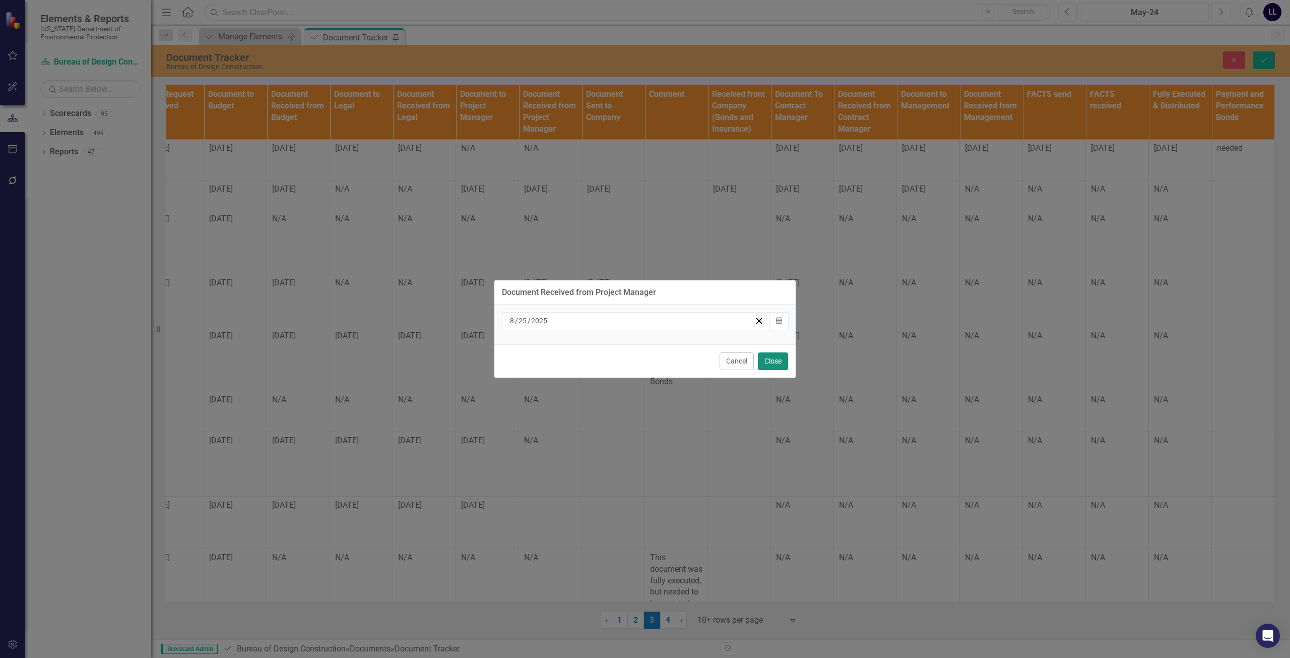
click at [643, 361] on button "Close" at bounding box center [773, 361] width 30 height 18
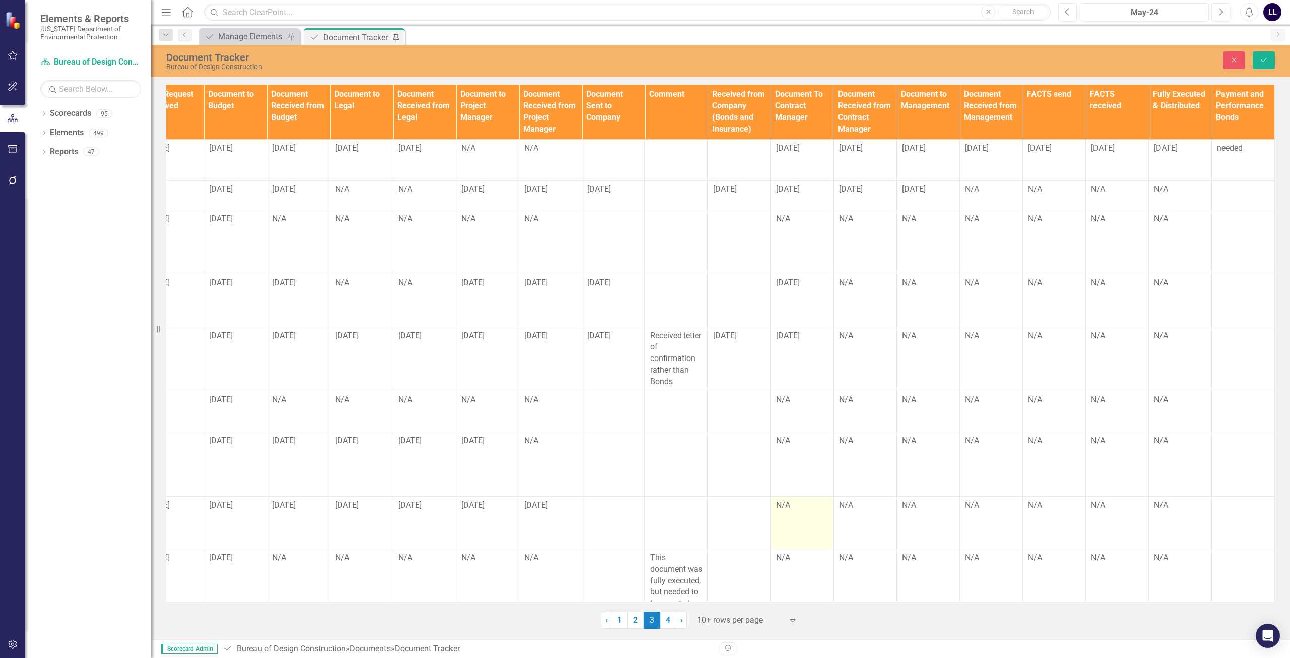
click at [643, 496] on td "N/A" at bounding box center [802, 522] width 63 height 52
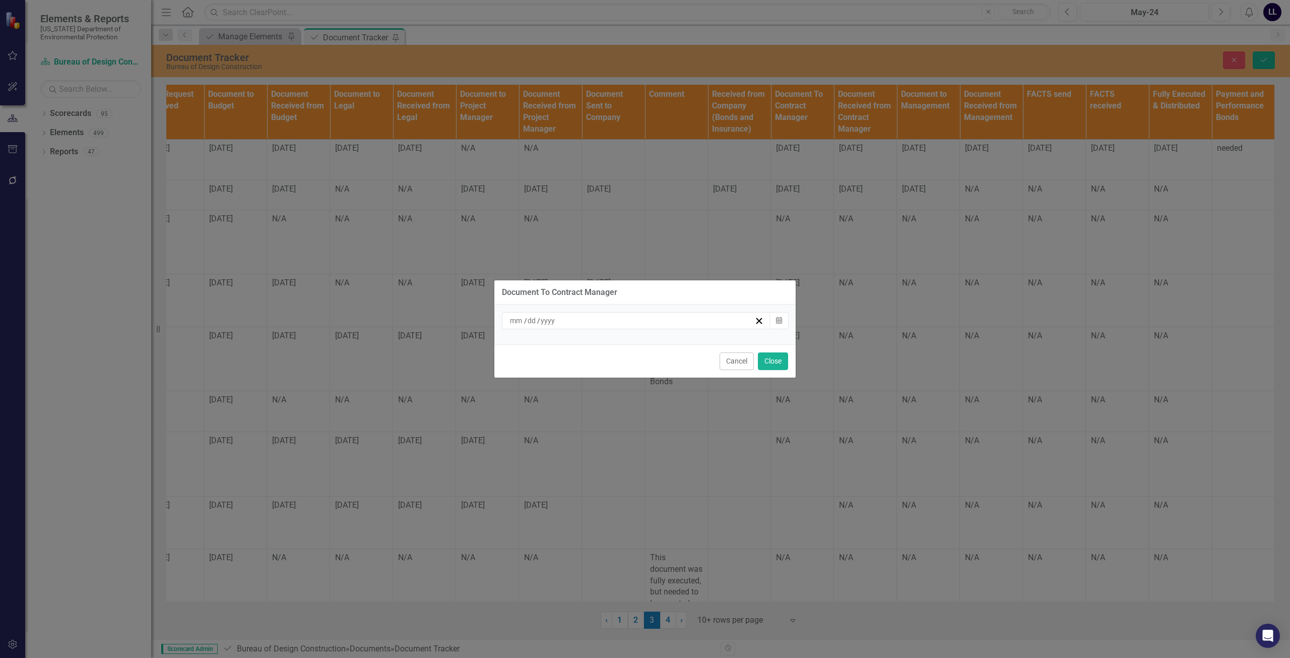
click at [643, 325] on div "/ /" at bounding box center [631, 320] width 246 height 10
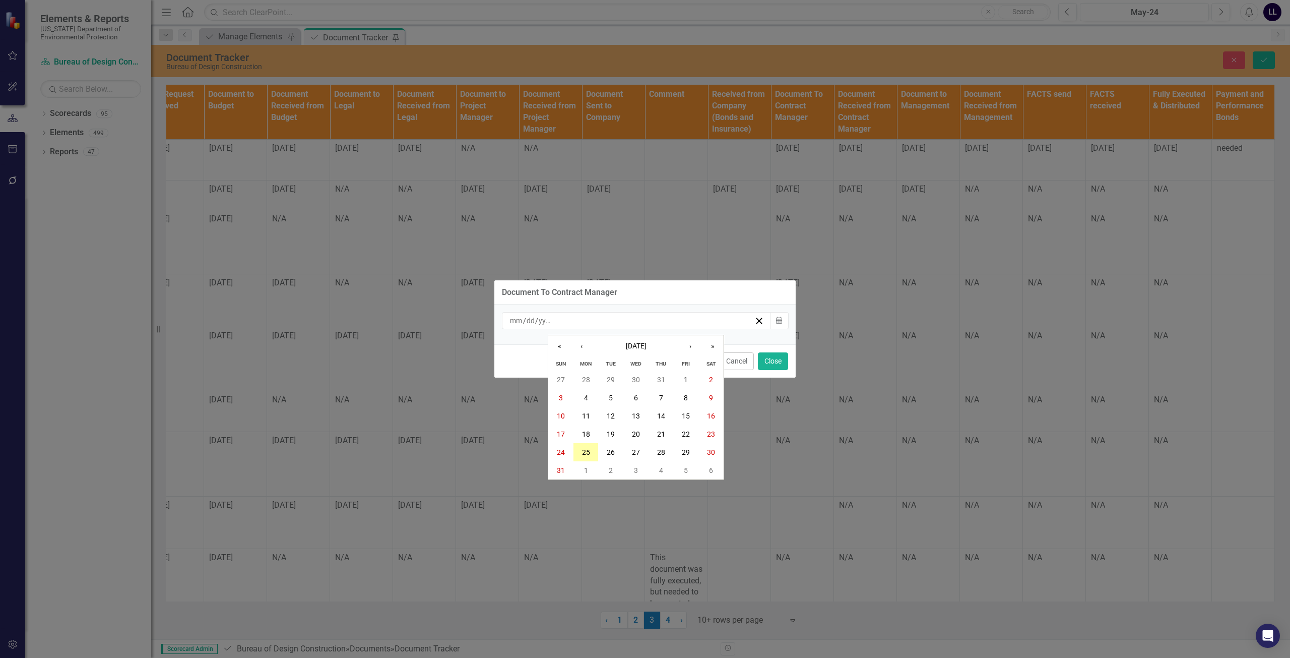
click at [589, 450] on abbr "25" at bounding box center [586, 452] width 8 height 8
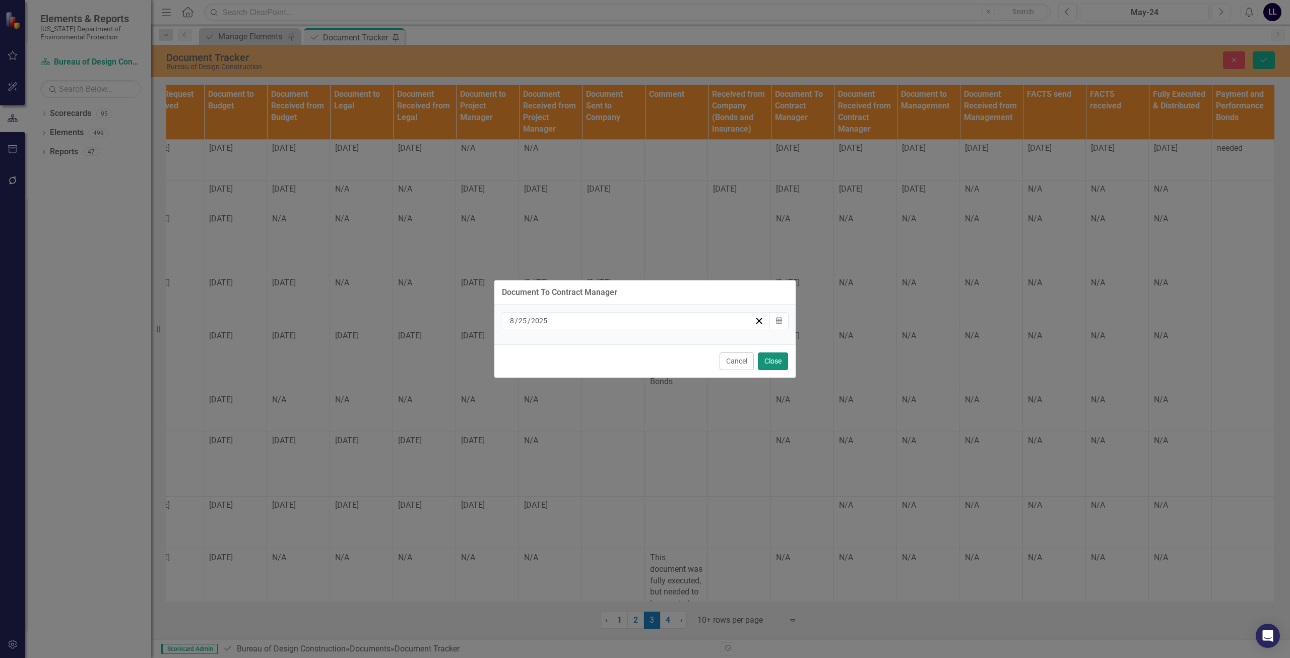
click at [643, 358] on button "Close" at bounding box center [773, 361] width 30 height 18
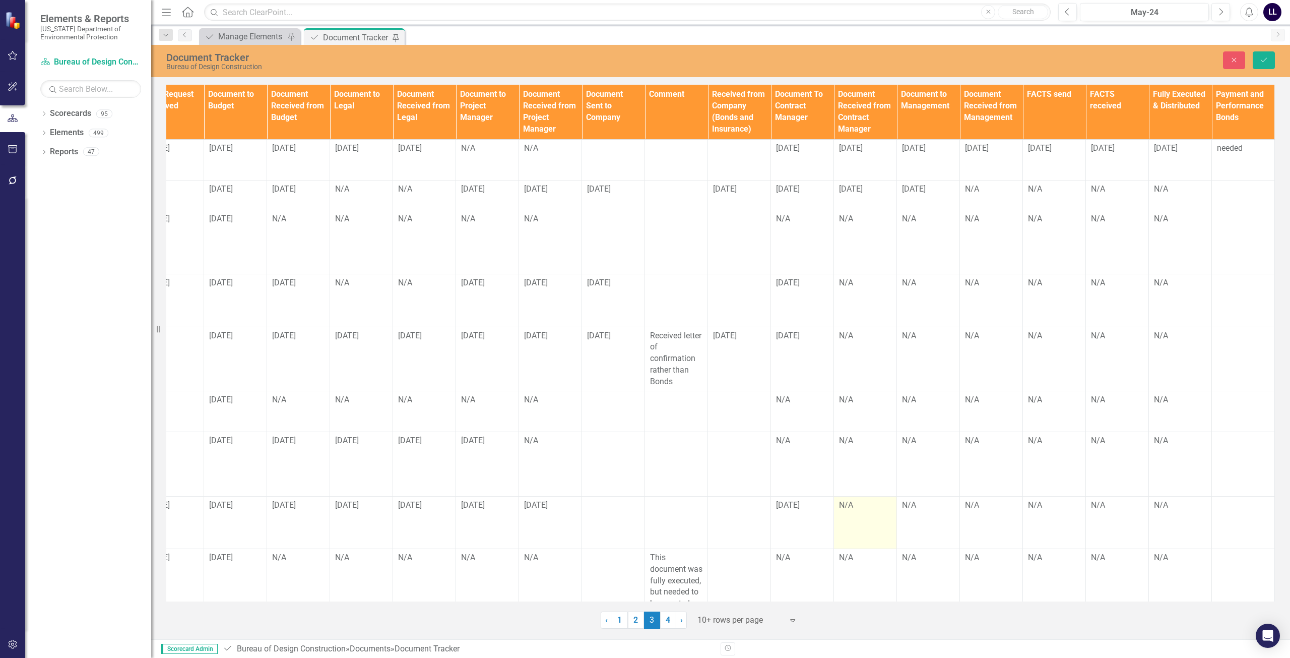
click at [643, 499] on div "N/A" at bounding box center [865, 505] width 52 height 12
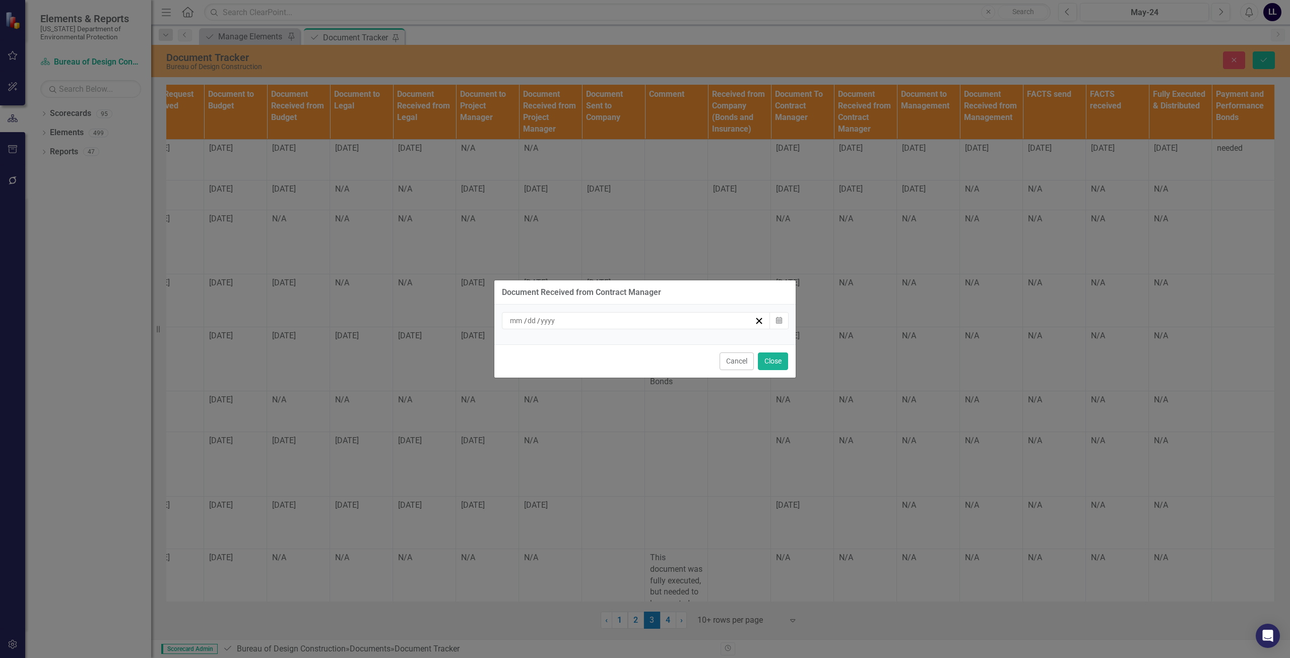
click at [643, 319] on div "/ /" at bounding box center [631, 320] width 246 height 10
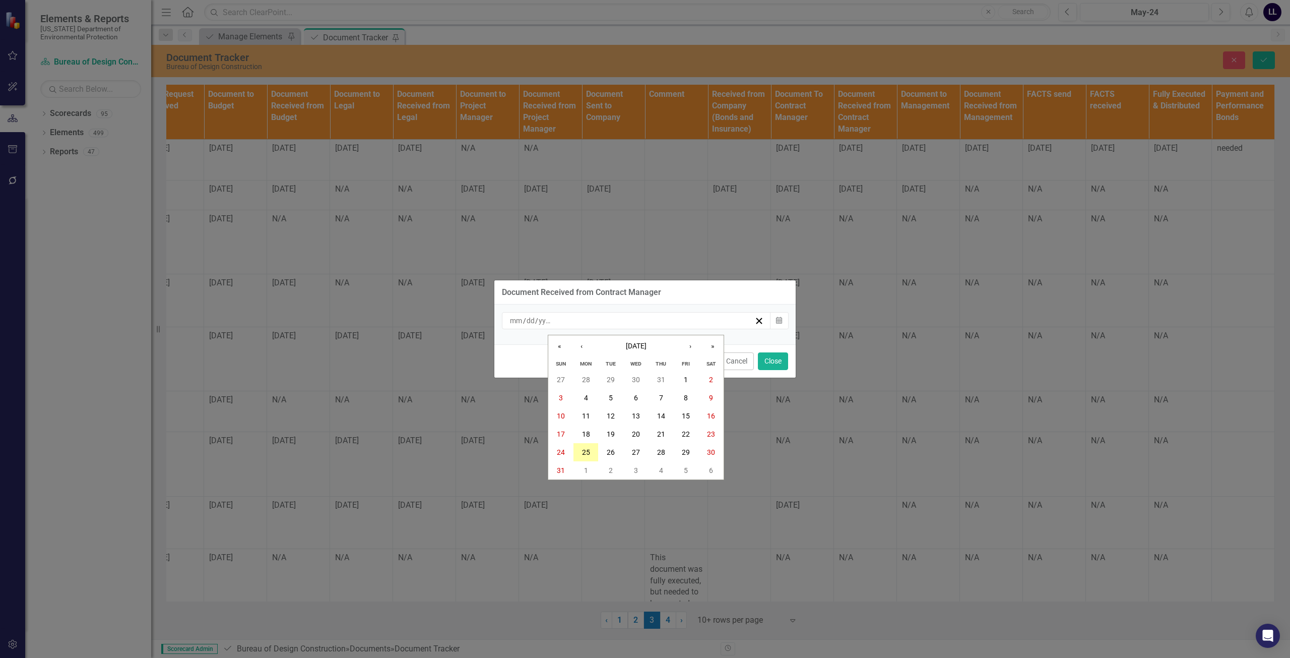
click at [588, 451] on abbr "25" at bounding box center [586, 452] width 8 height 8
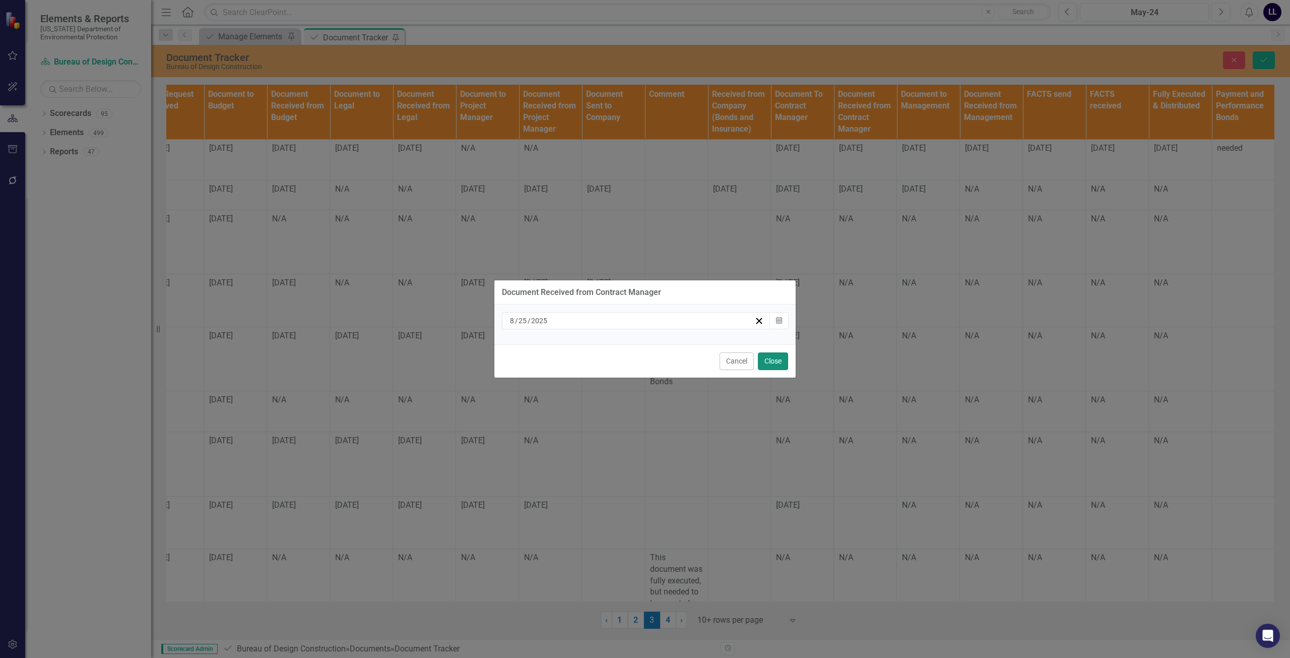
click at [643, 360] on button "Close" at bounding box center [773, 361] width 30 height 18
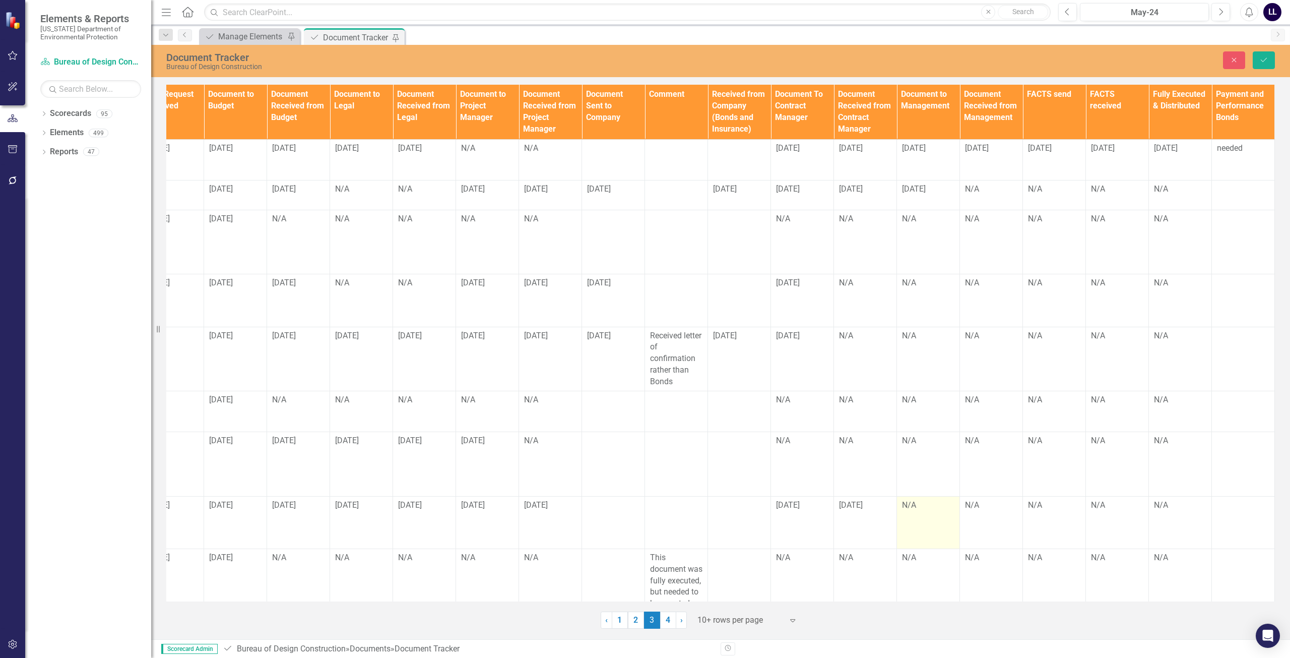
click at [643, 496] on td "N/A" at bounding box center [928, 522] width 63 height 52
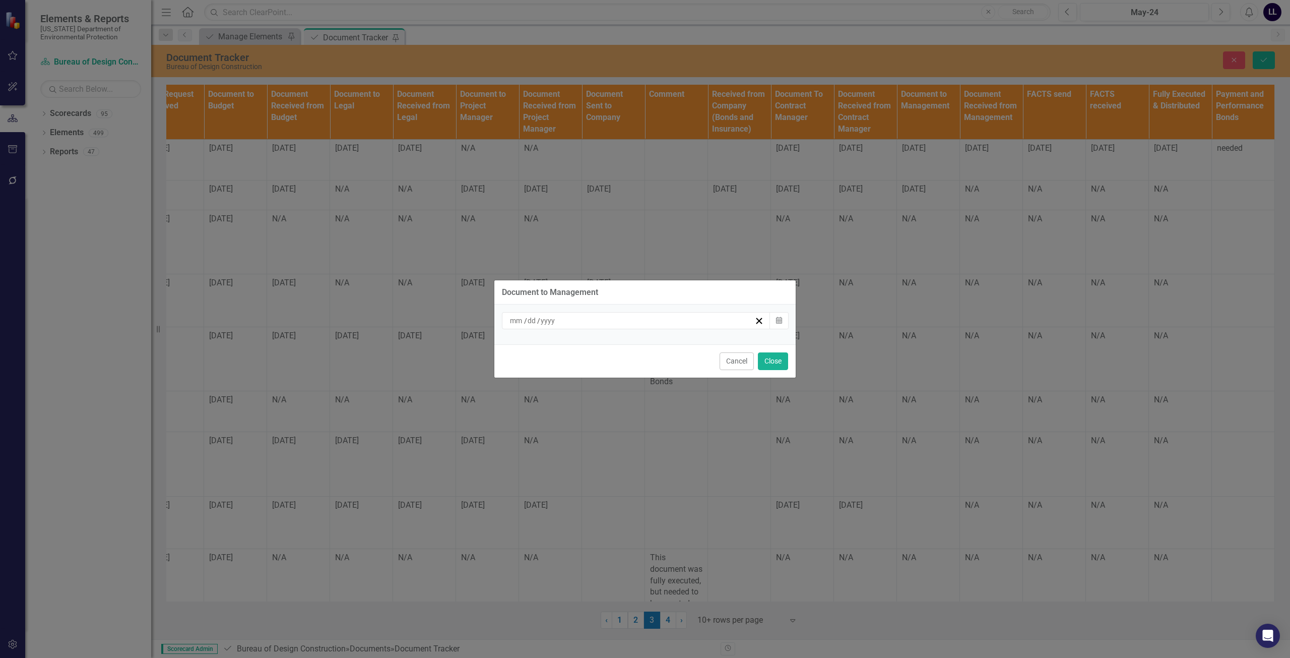
click at [641, 321] on div "/ /" at bounding box center [631, 320] width 246 height 10
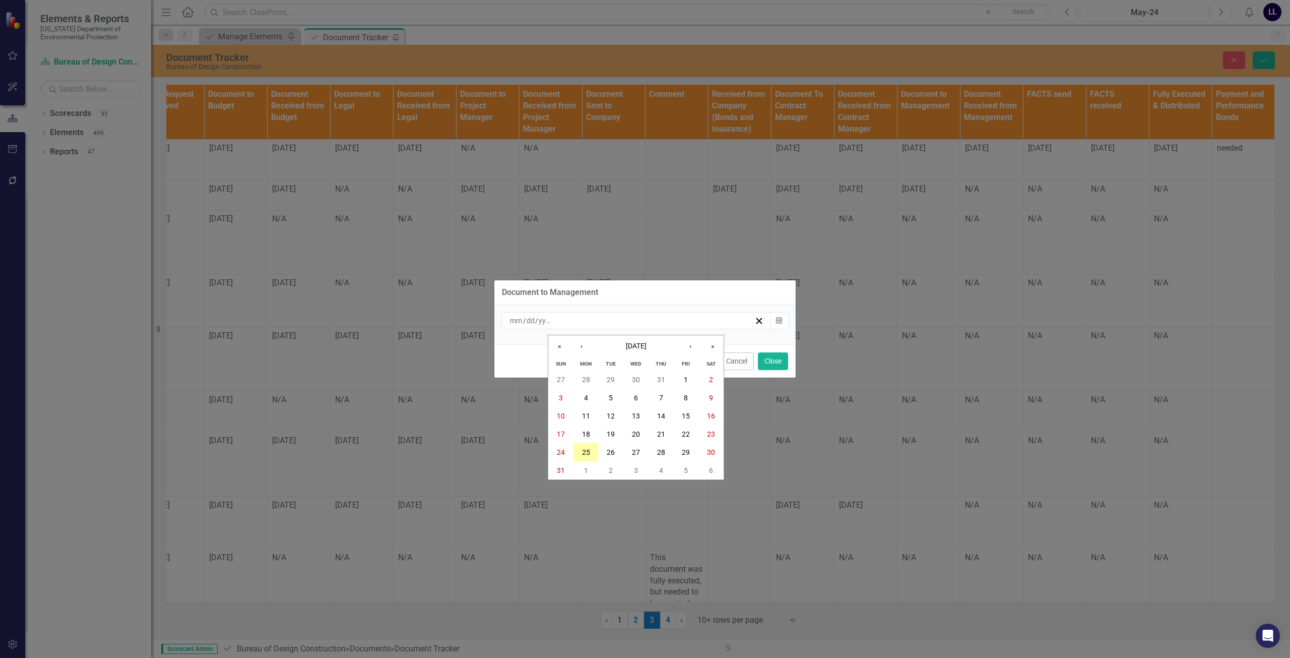
click at [583, 450] on abbr "25" at bounding box center [586, 452] width 8 height 8
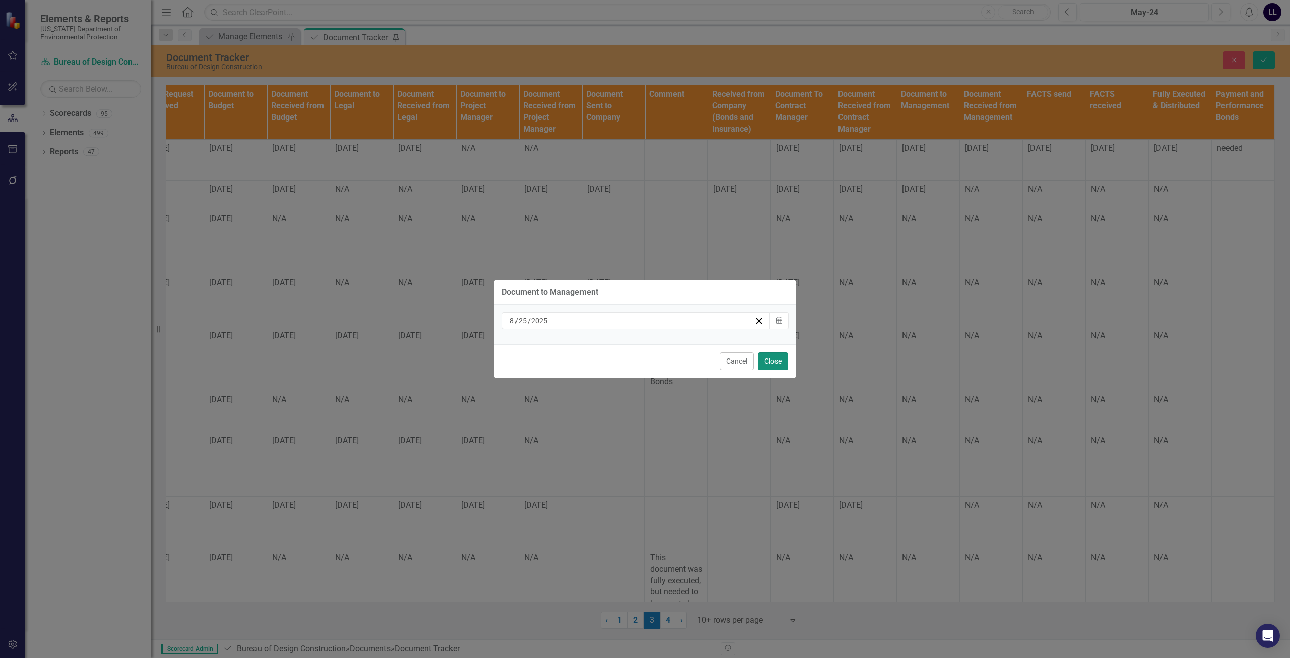
click at [643, 360] on button "Close" at bounding box center [773, 361] width 30 height 18
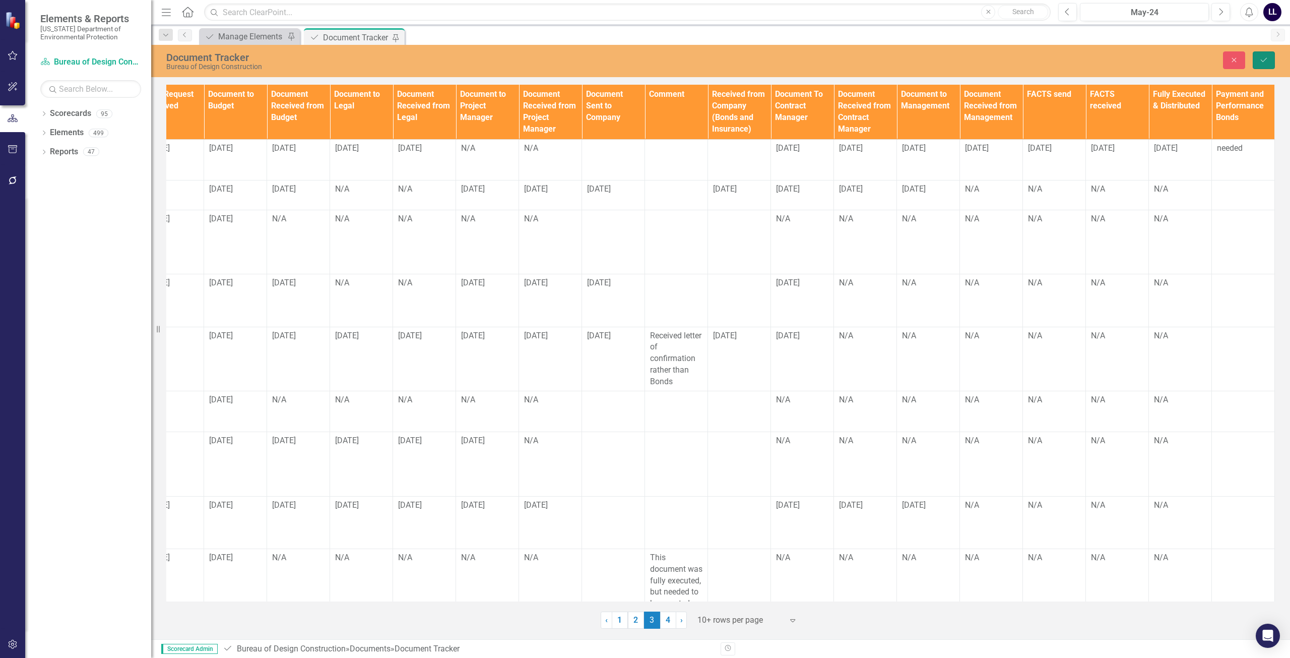
click at [643, 62] on icon "Save" at bounding box center [1263, 59] width 9 height 7
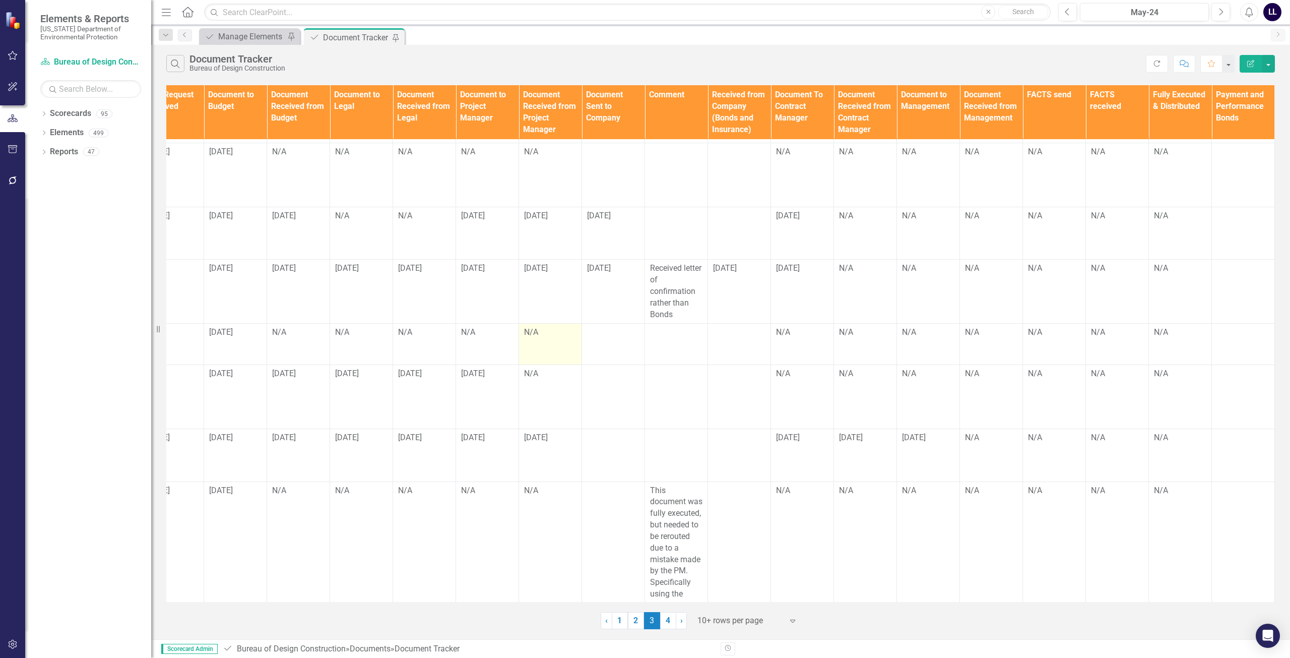
scroll to position [50, 726]
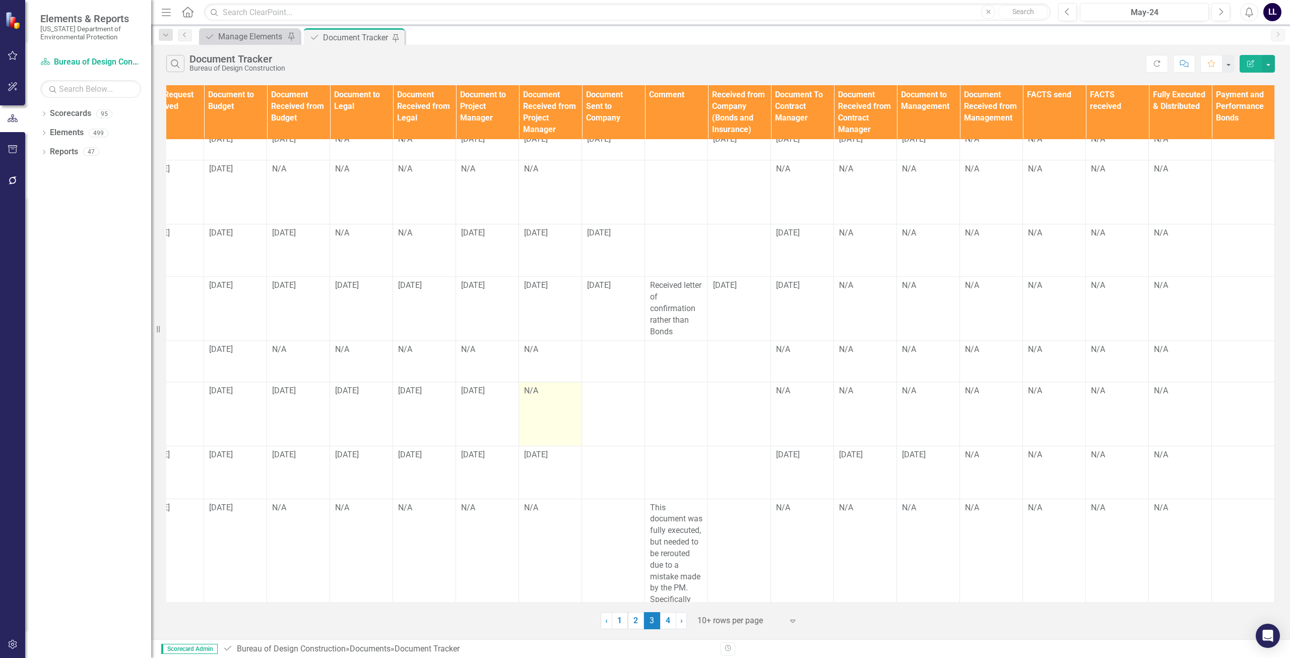
click at [540, 383] on td "N/A" at bounding box center [550, 413] width 63 height 64
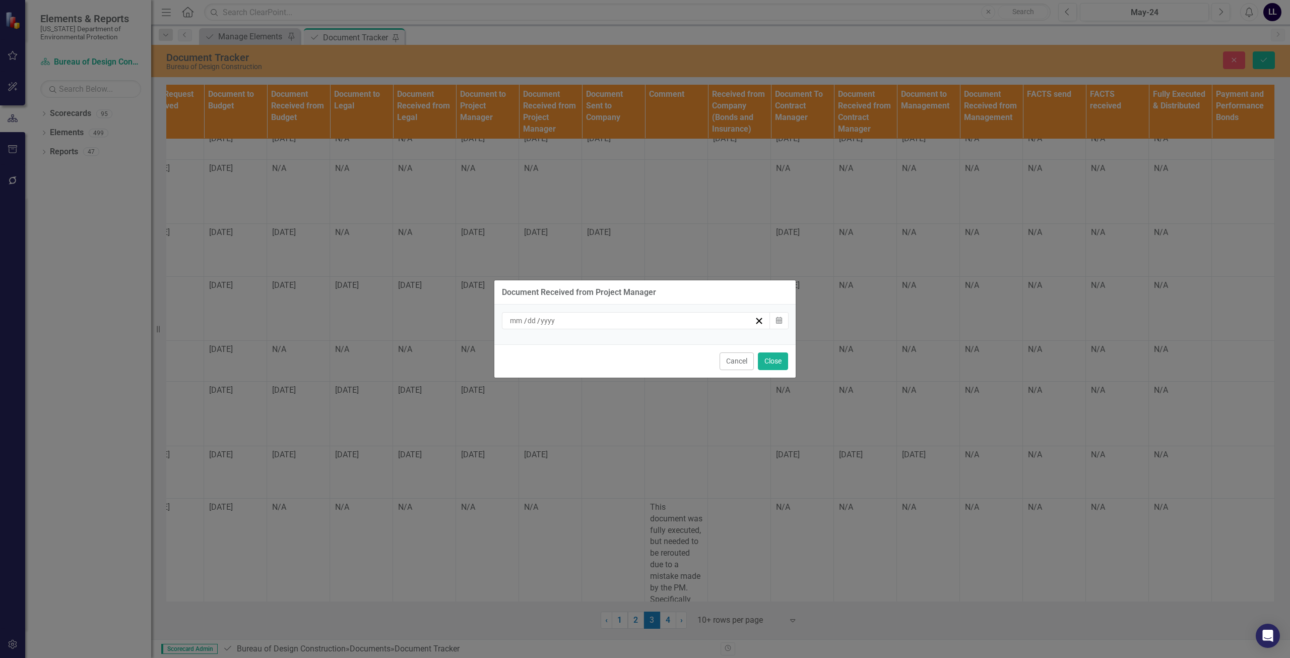
click at [643, 325] on div "/ /" at bounding box center [631, 320] width 246 height 10
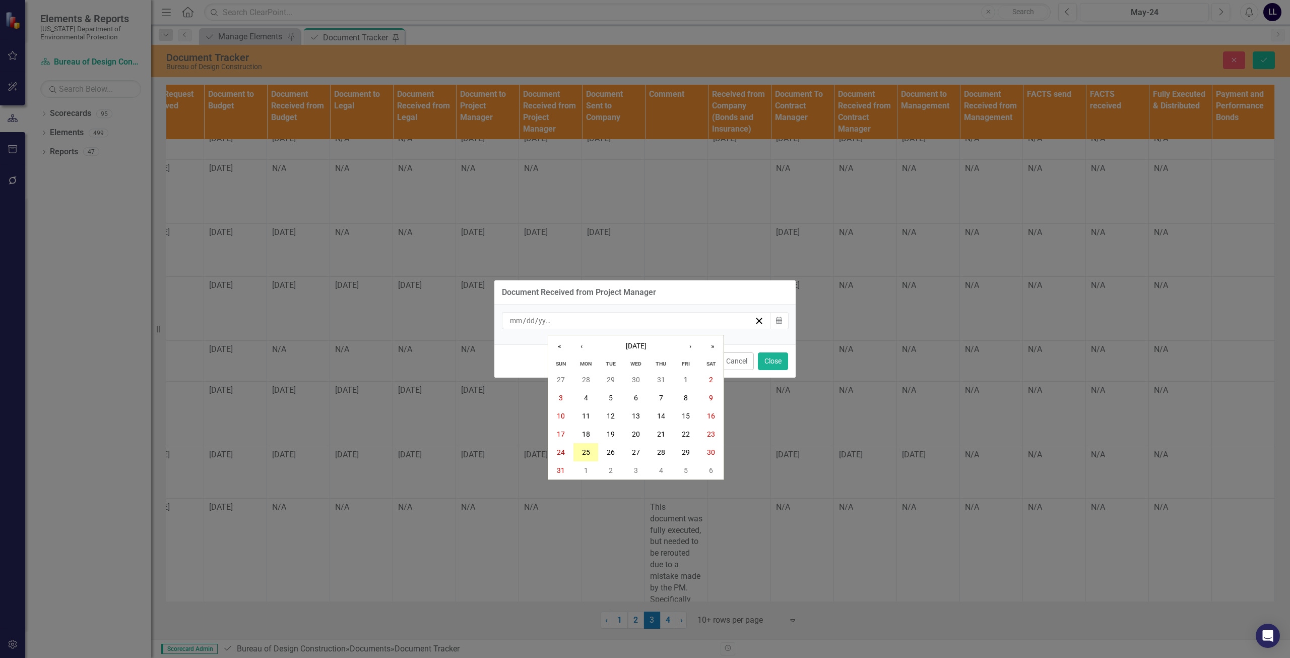
click at [593, 449] on button "25" at bounding box center [585, 452] width 25 height 18
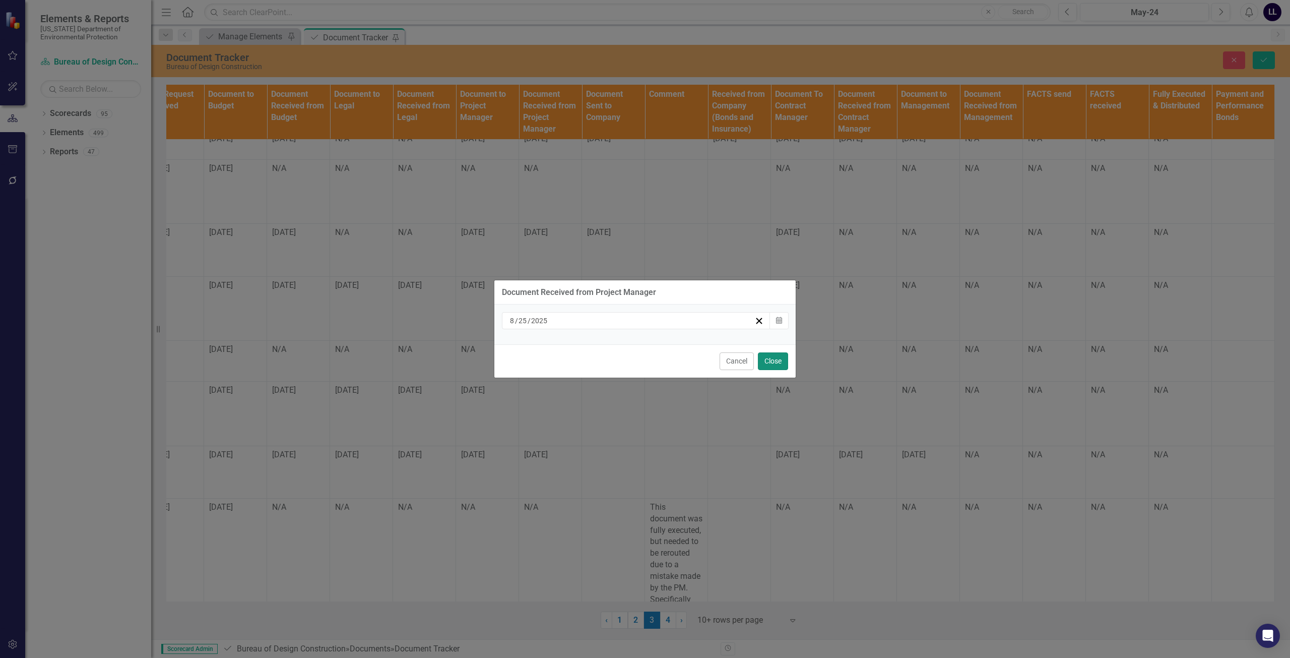
click at [643, 362] on button "Close" at bounding box center [773, 361] width 30 height 18
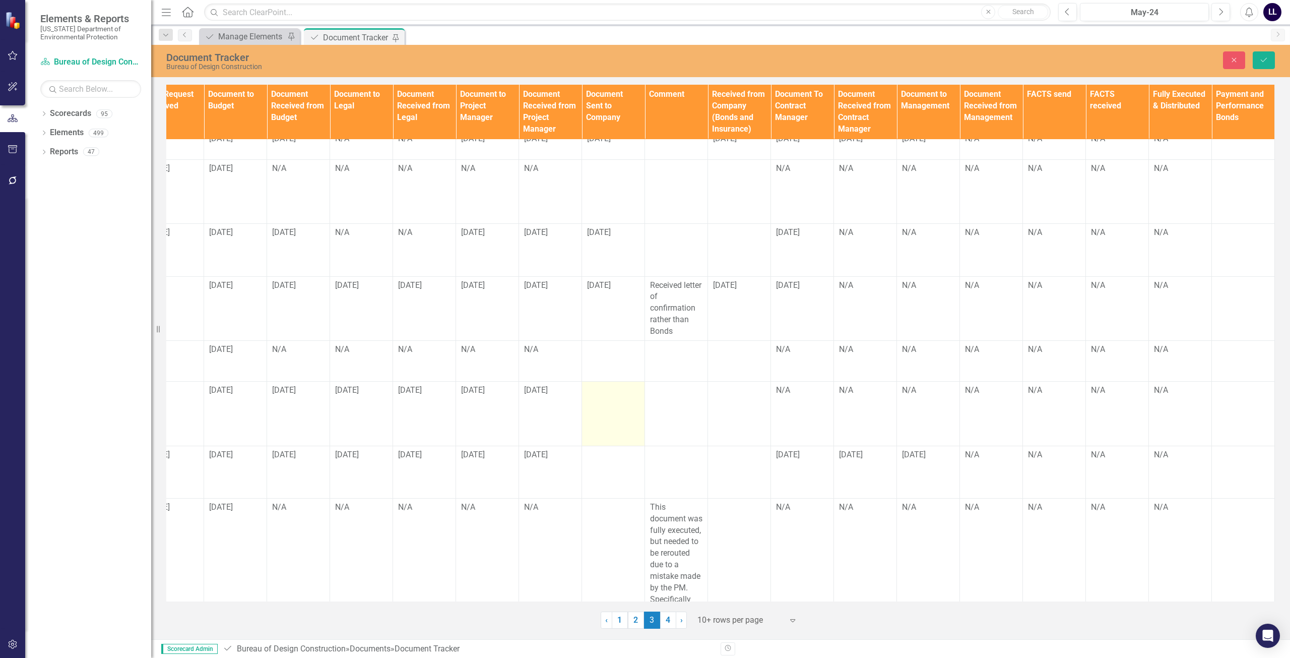
click at [605, 381] on td at bounding box center [613, 413] width 63 height 64
click at [604, 384] on input "text" at bounding box center [613, 393] width 52 height 19
type input "[DATE]"
click button "Save" at bounding box center [1264, 60] width 22 height 18
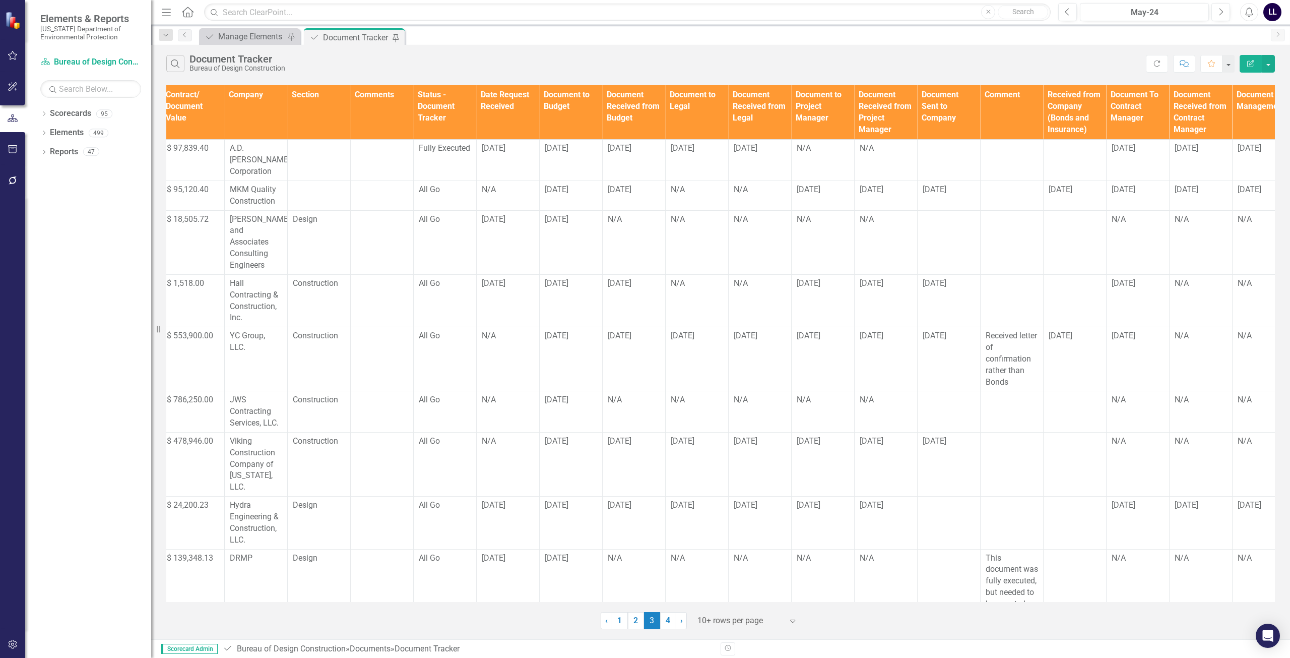
scroll to position [0, 726]
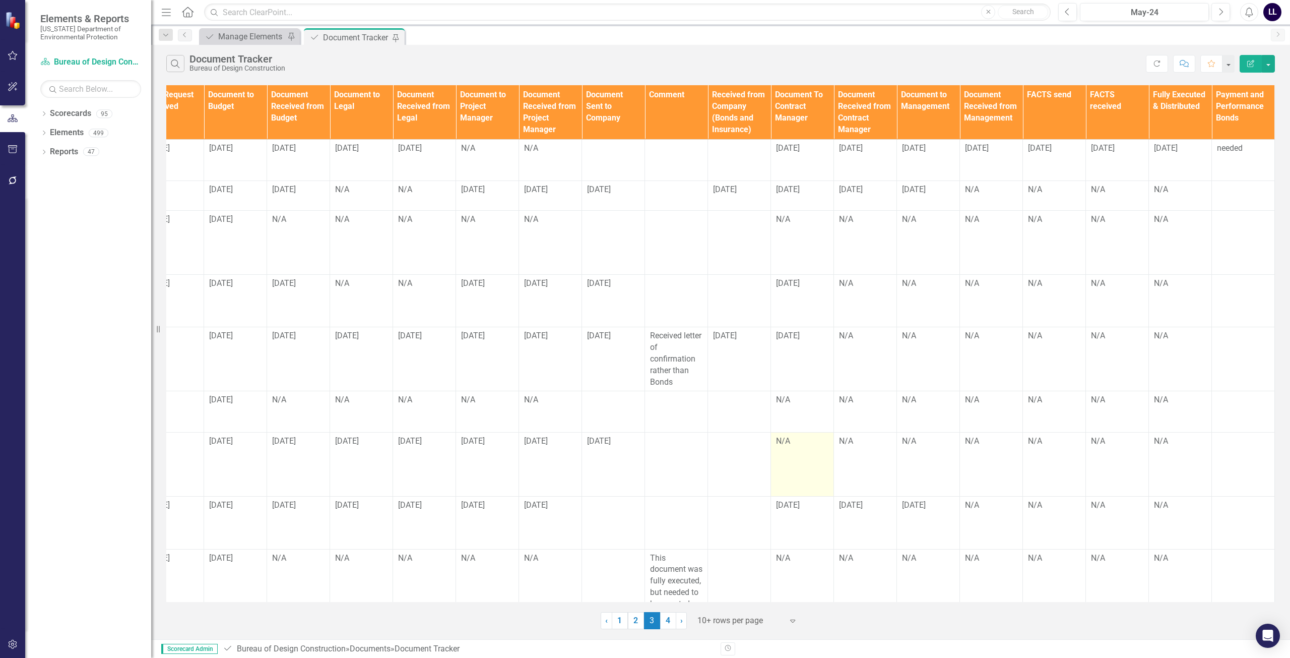
click at [643, 432] on td "N/A" at bounding box center [802, 464] width 63 height 64
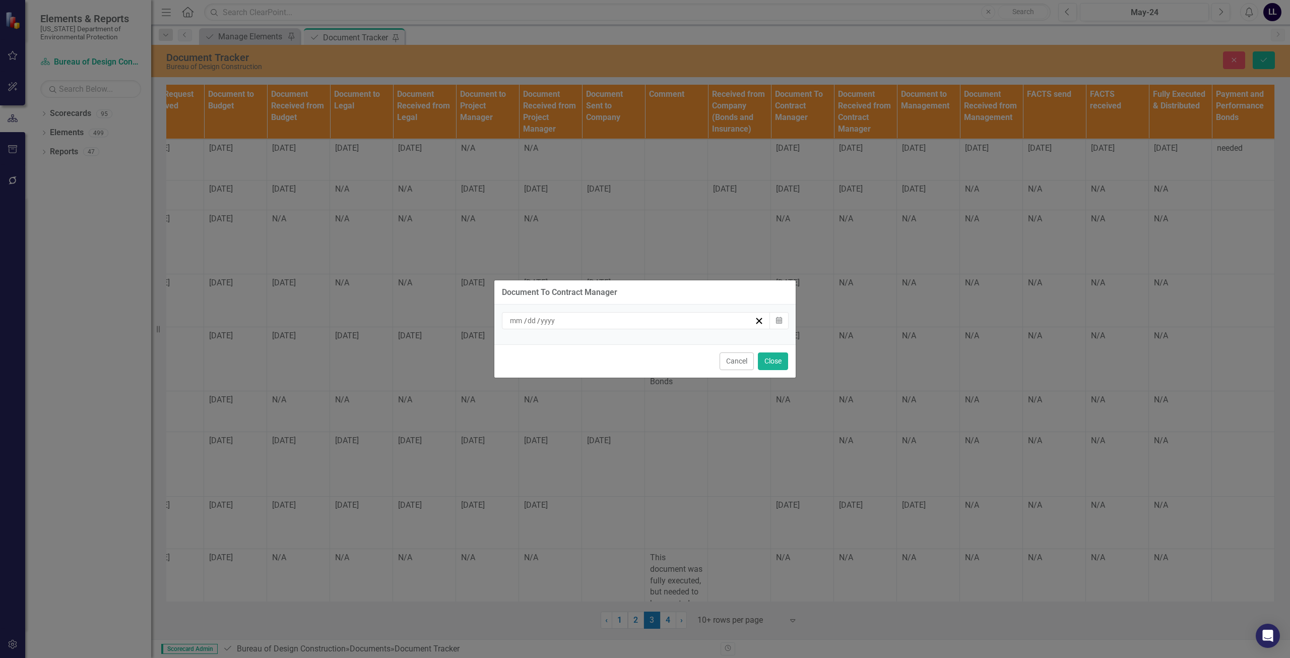
click at [643, 315] on div "/ /" at bounding box center [631, 320] width 246 height 10
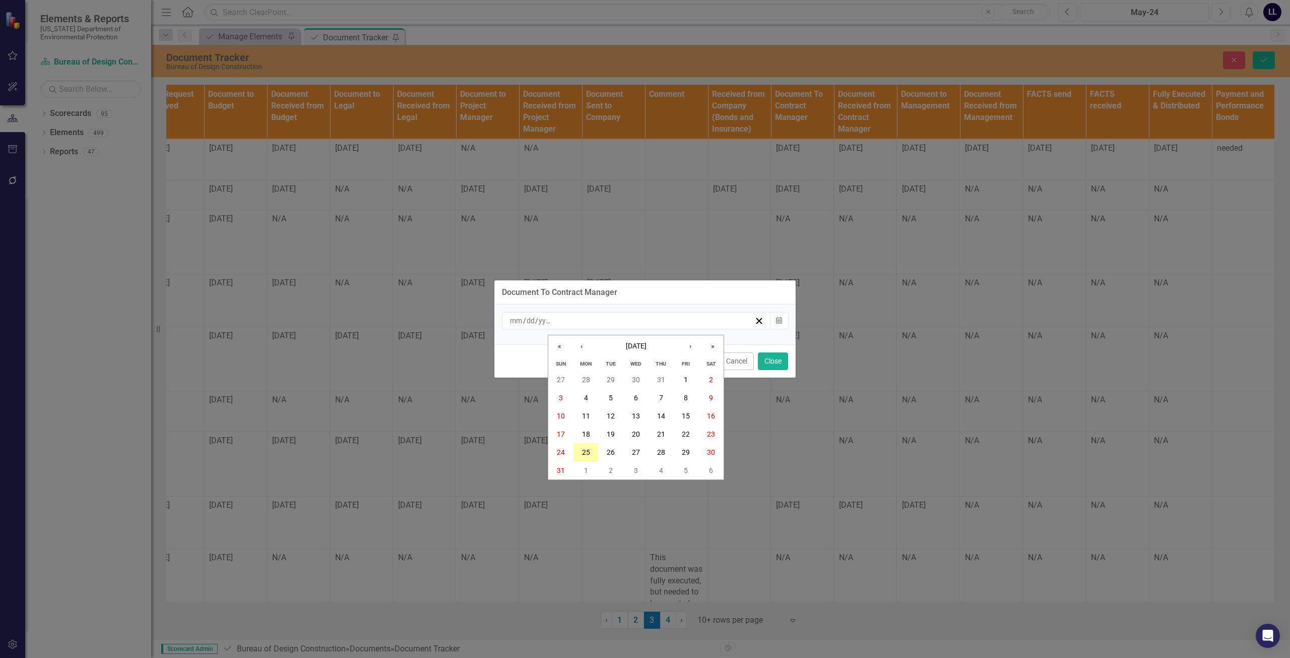
click at [588, 454] on abbr "25" at bounding box center [586, 452] width 8 height 8
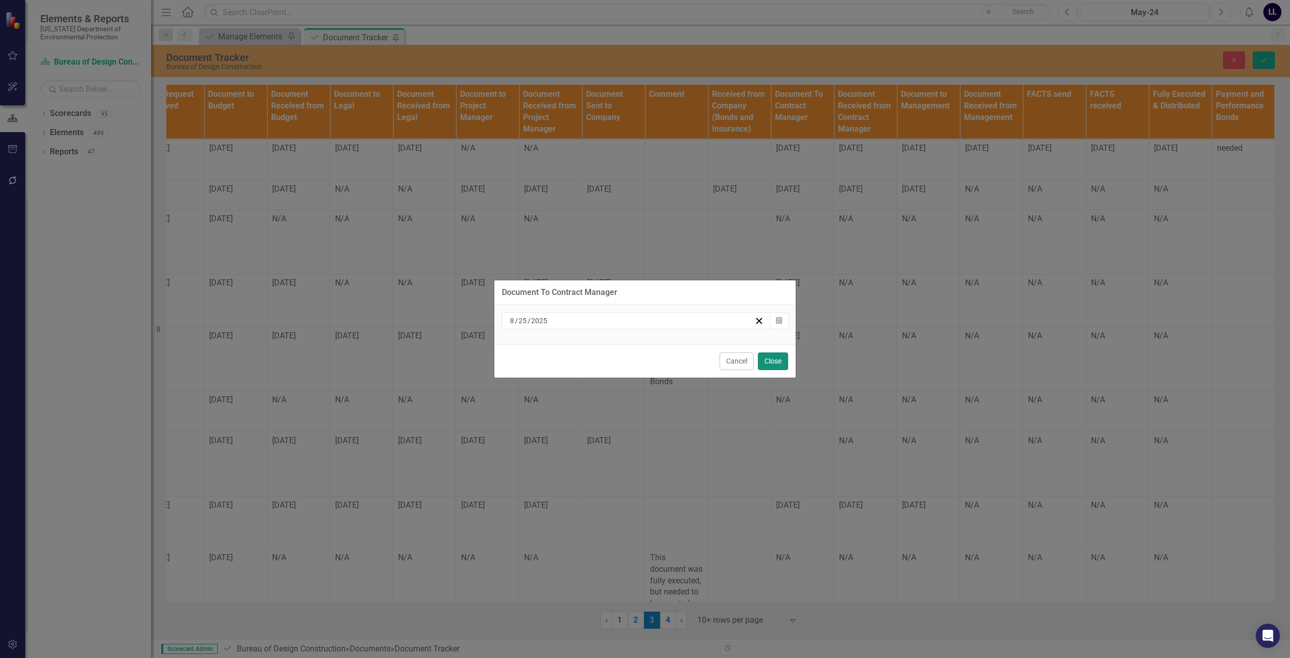
click at [643, 361] on button "Close" at bounding box center [773, 361] width 30 height 18
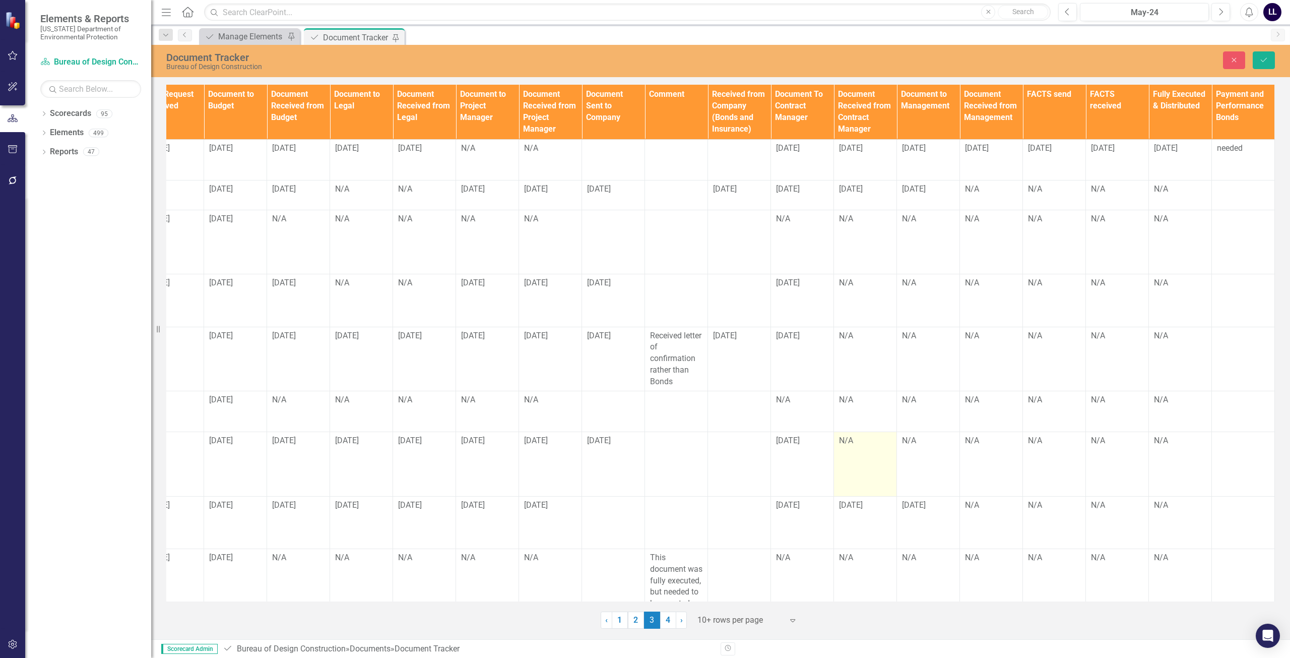
click at [643, 443] on td "N/A" at bounding box center [865, 464] width 63 height 64
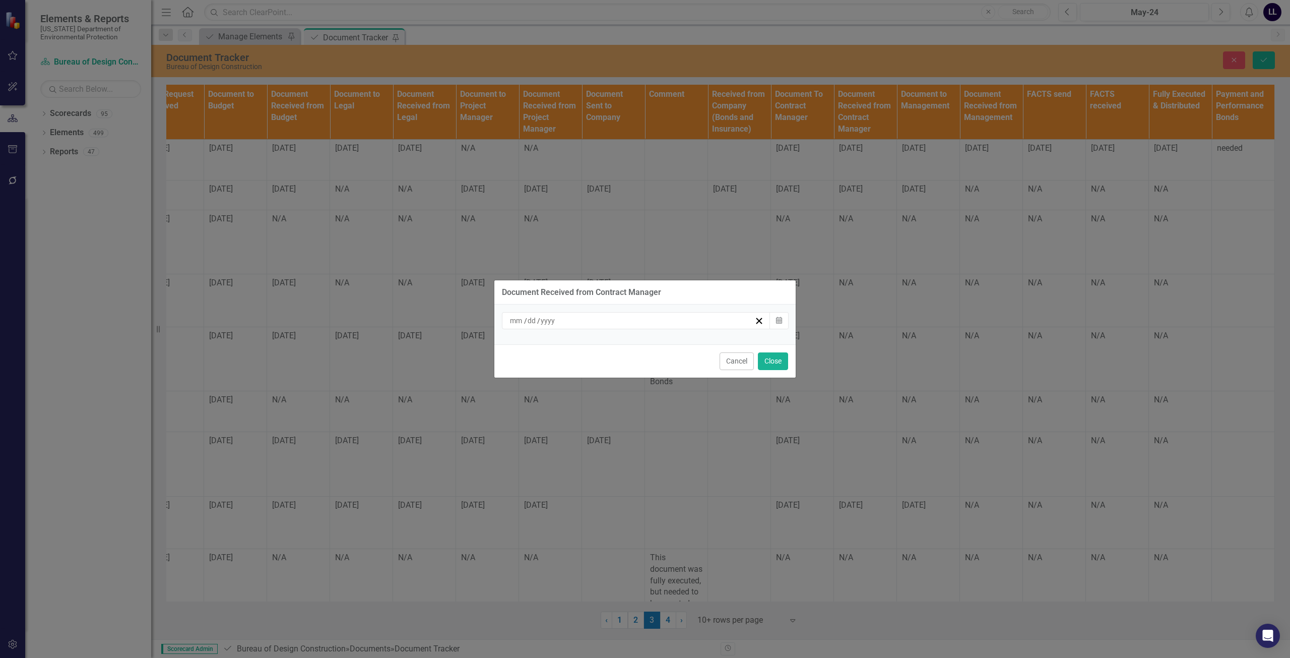
click at [636, 321] on div "/ /" at bounding box center [631, 320] width 246 height 10
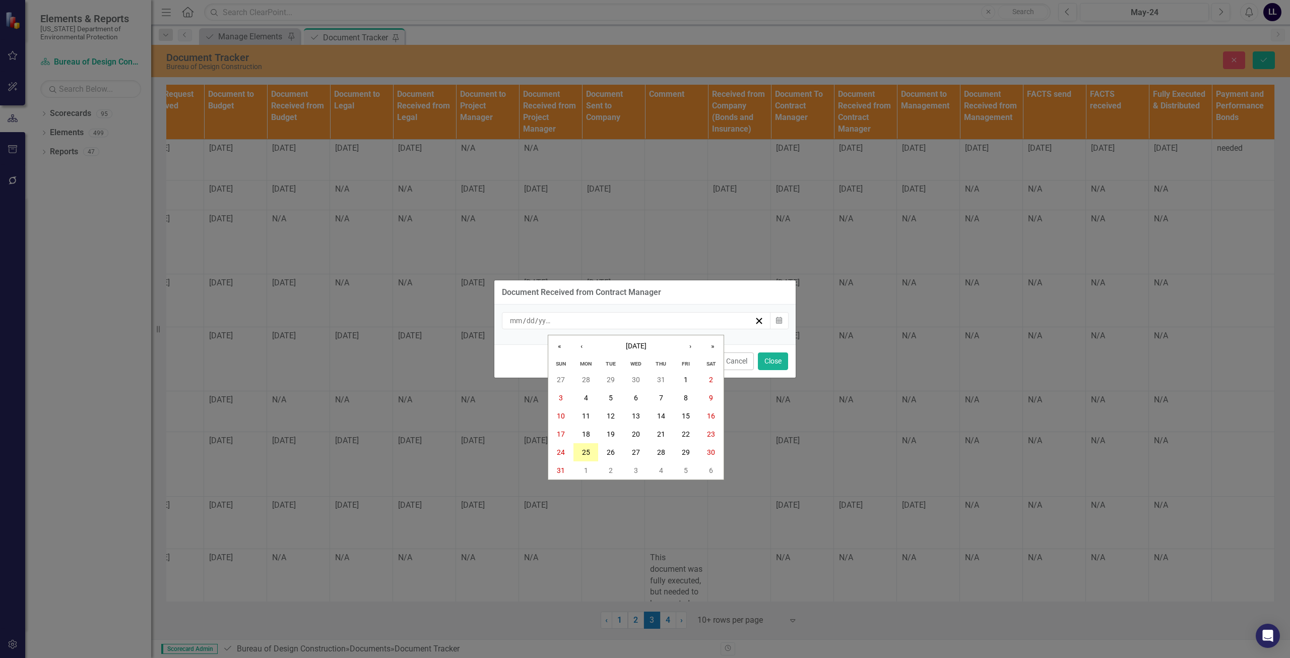
click at [590, 454] on button "25" at bounding box center [585, 452] width 25 height 18
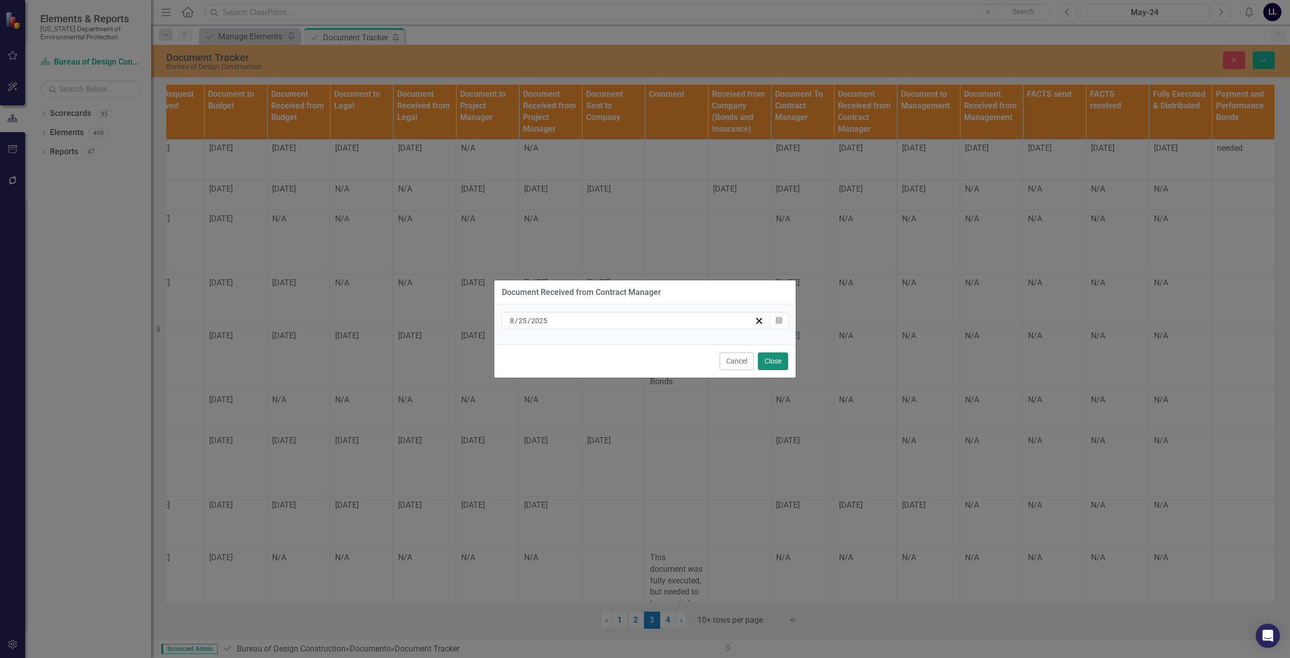
click at [643, 360] on button "Close" at bounding box center [773, 361] width 30 height 18
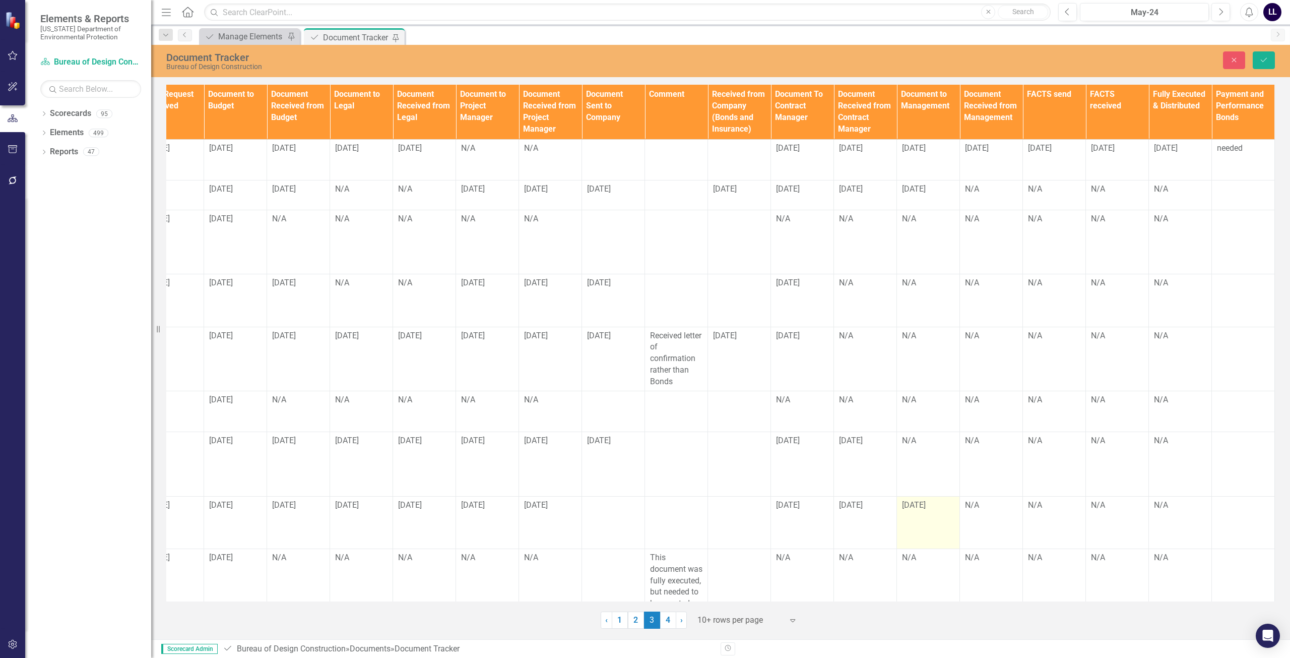
click at [643, 500] on span "[DATE]" at bounding box center [914, 505] width 24 height 10
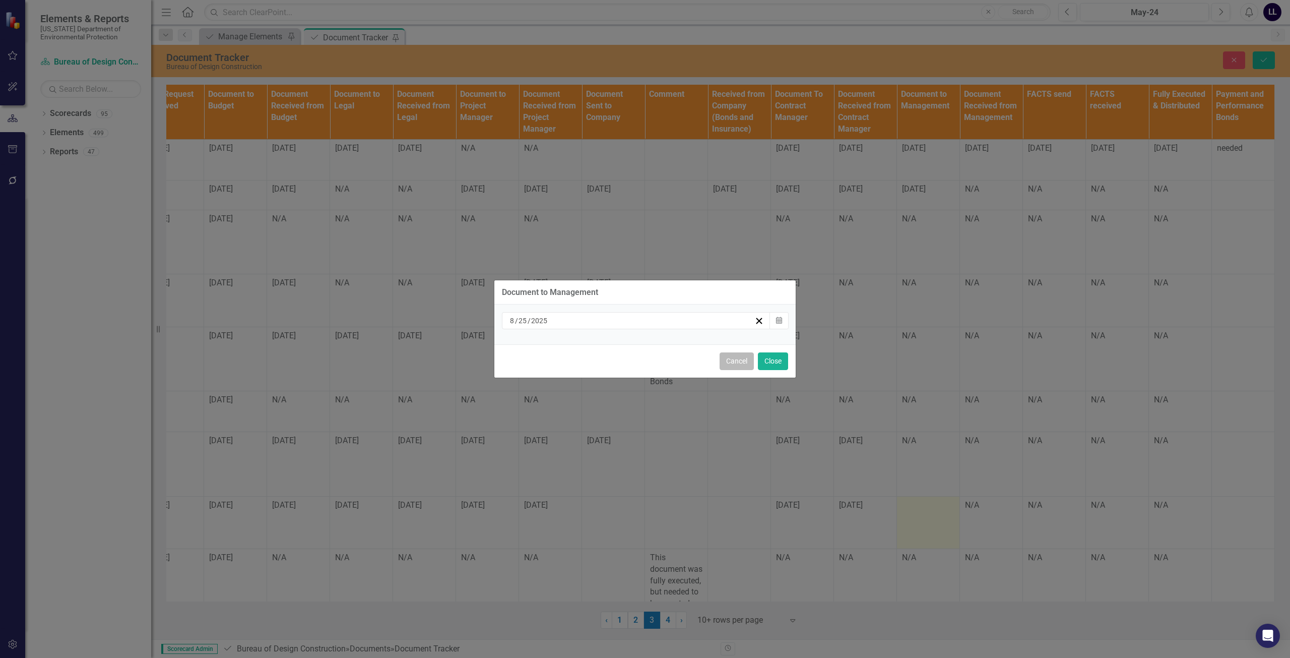
click at [643, 364] on button "Cancel" at bounding box center [736, 361] width 34 height 18
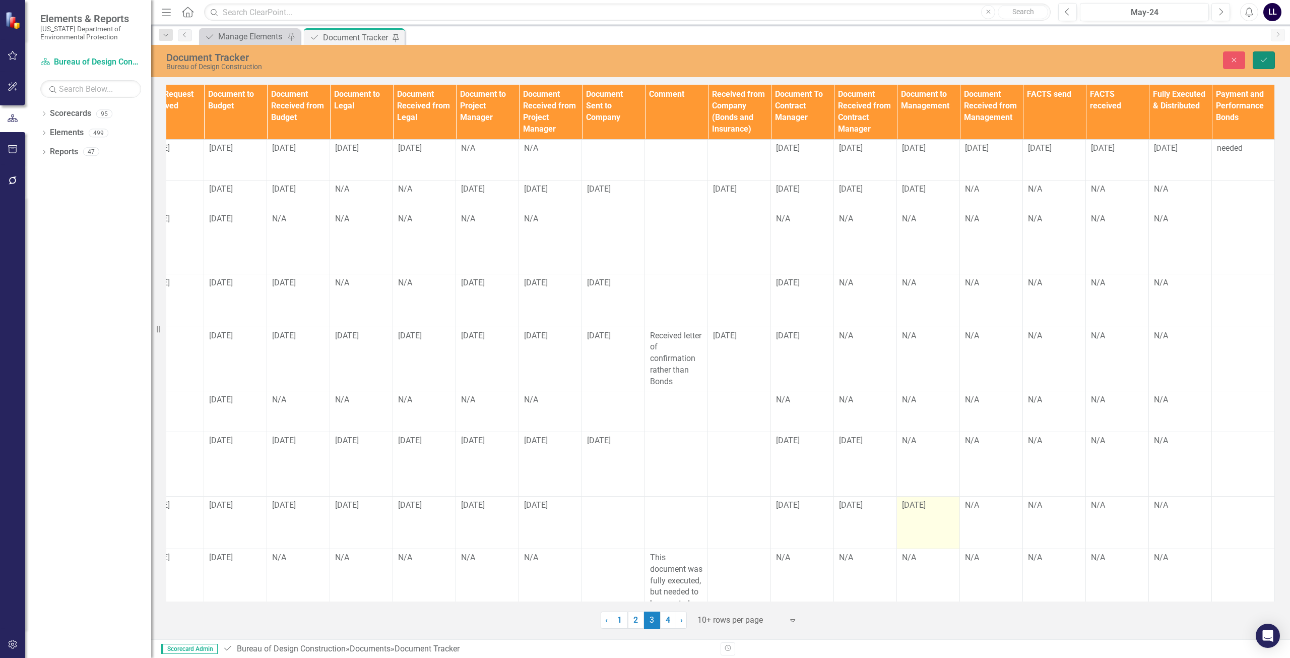
click at [643, 58] on icon "submit" at bounding box center [1264, 60] width 6 height 4
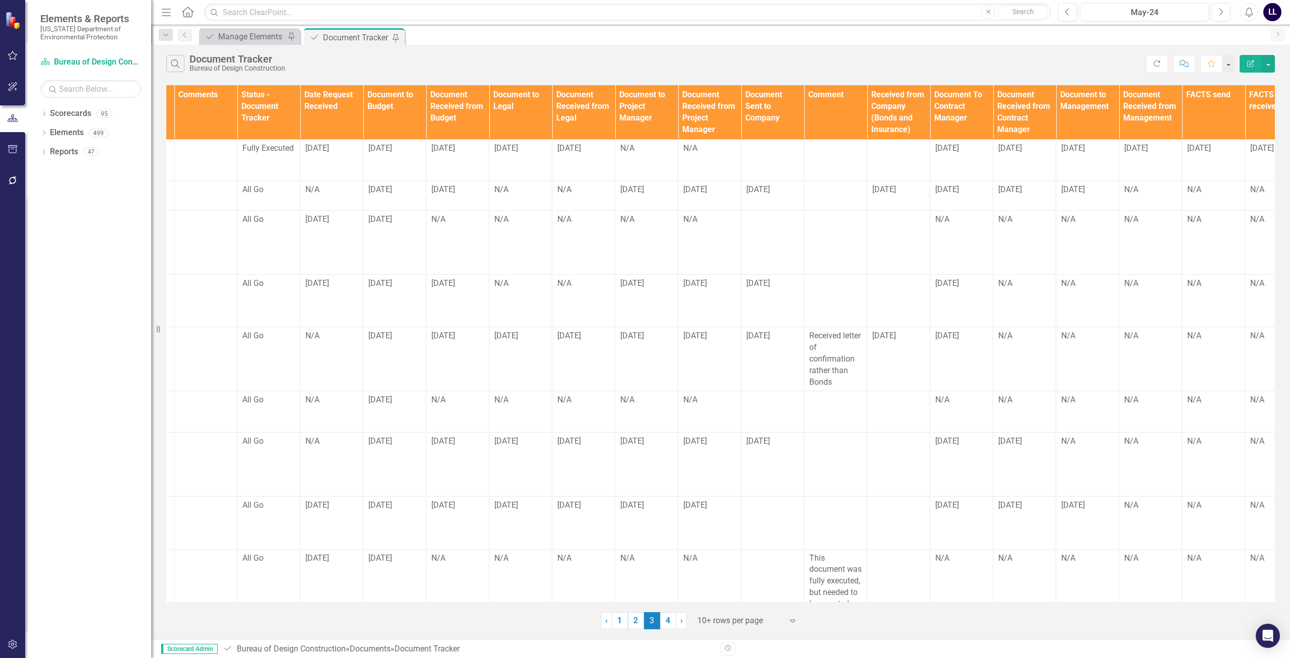
scroll to position [0, 561]
drag, startPoint x: 920, startPoint y: 492, endPoint x: 916, endPoint y: 480, distance: 12.7
click at [643, 496] on td at bounding box center [897, 522] width 63 height 52
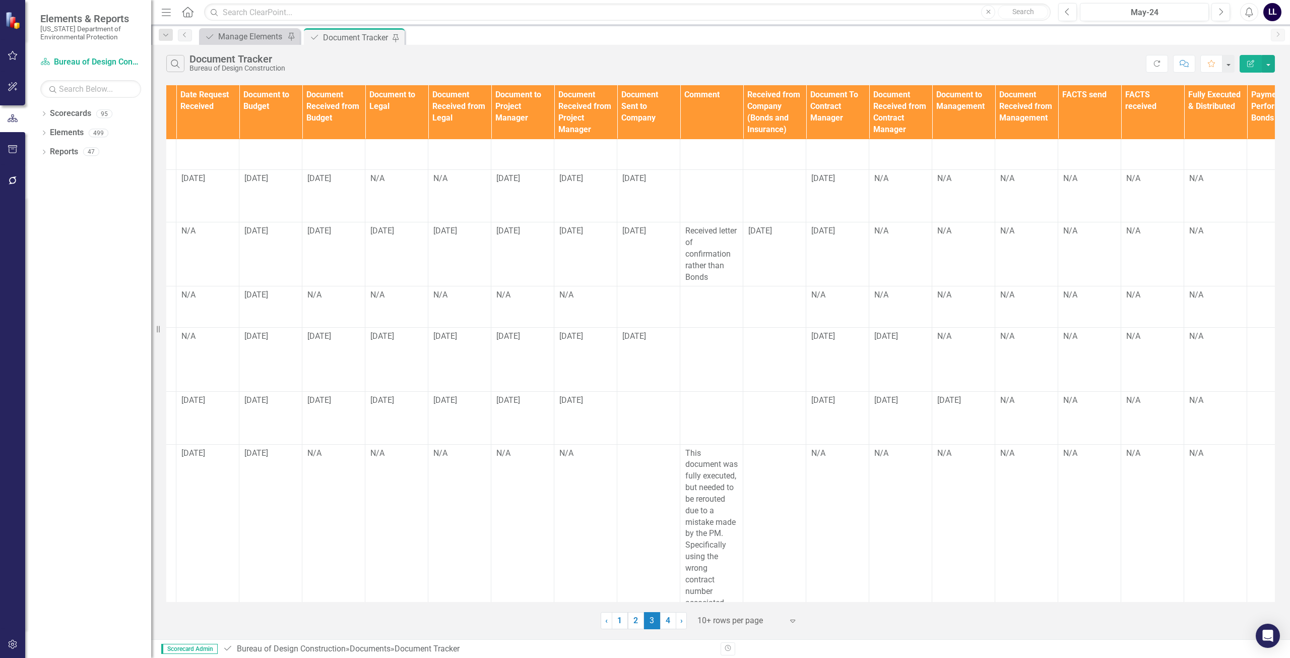
scroll to position [105, 726]
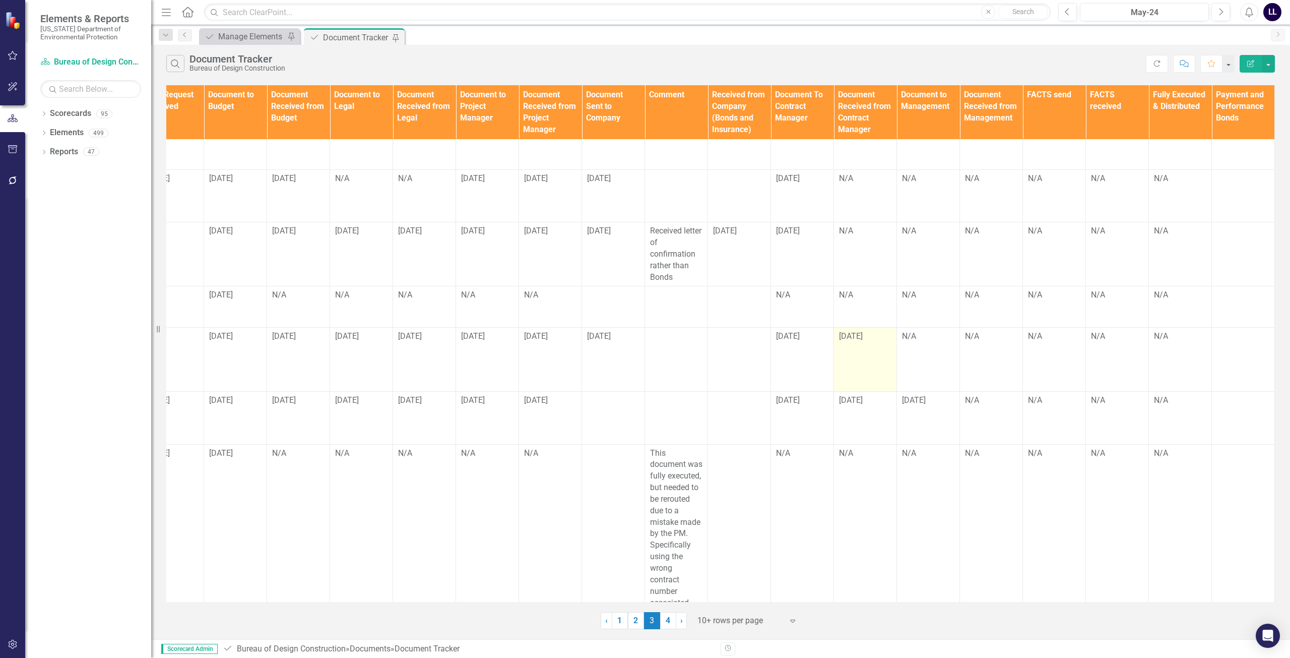
click at [643, 327] on td "[DATE]" at bounding box center [865, 359] width 63 height 64
